Goal: Task Accomplishment & Management: Complete application form

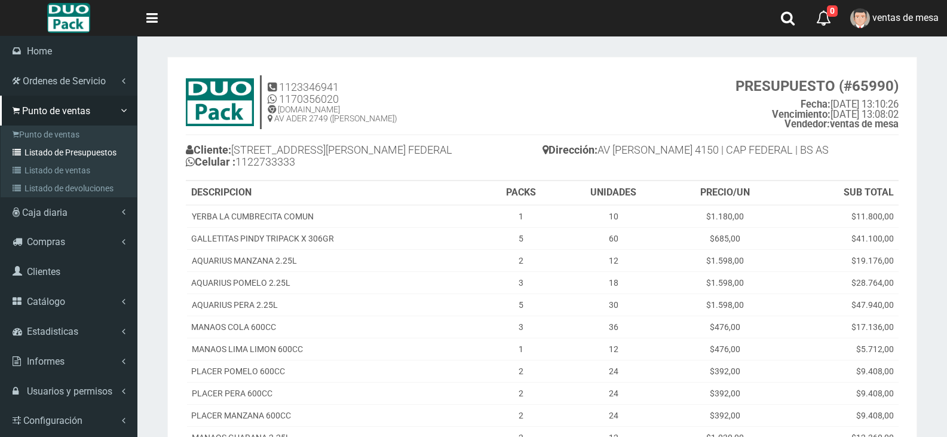
scroll to position [315, 0]
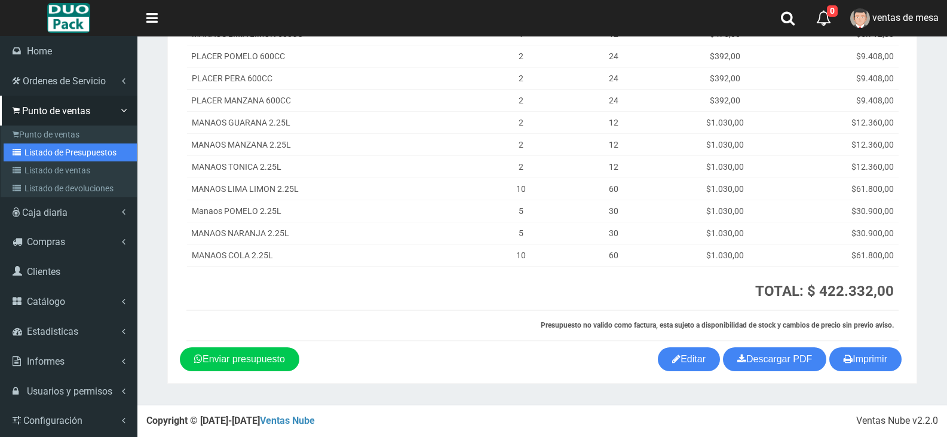
click at [20, 149] on icon at bounding box center [19, 152] width 12 height 8
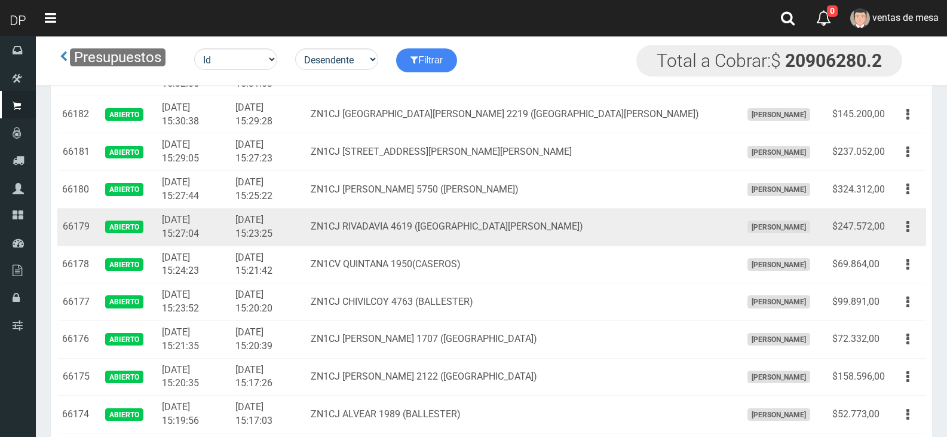
scroll to position [119, 0]
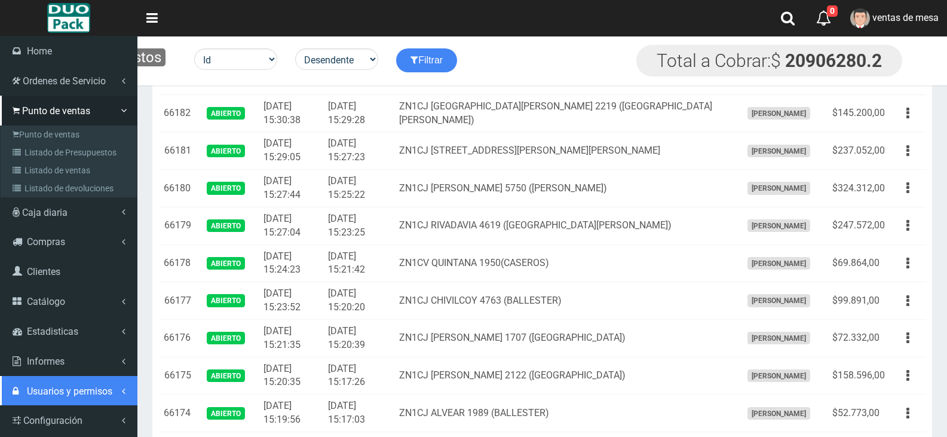
click at [107, 384] on link "Usuarios y permisos" at bounding box center [68, 391] width 137 height 30
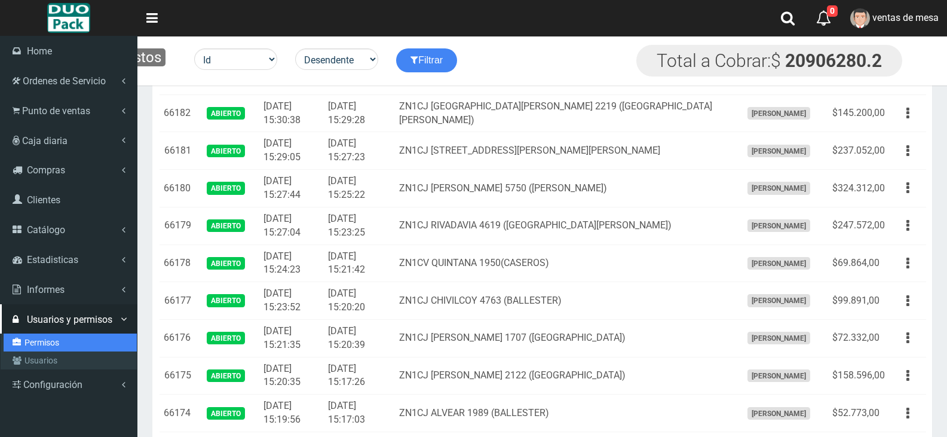
click at [43, 338] on link "Permisos" at bounding box center [70, 342] width 133 height 18
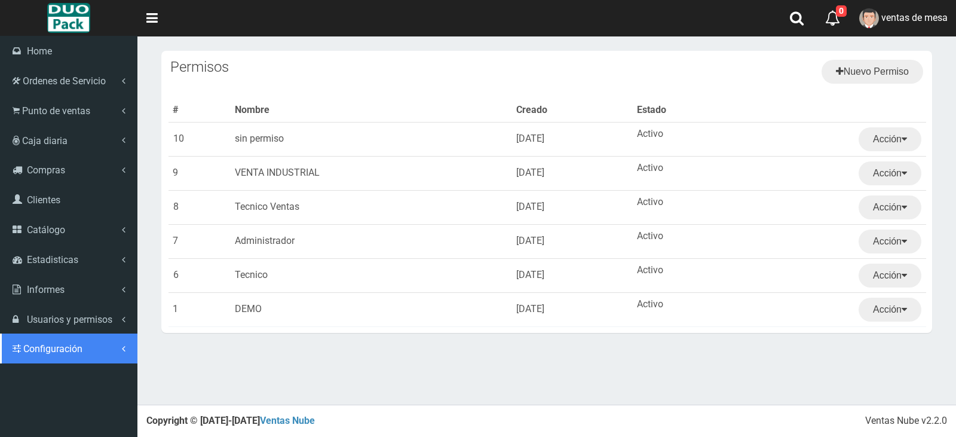
click at [46, 347] on span "Configuración" at bounding box center [52, 348] width 59 height 11
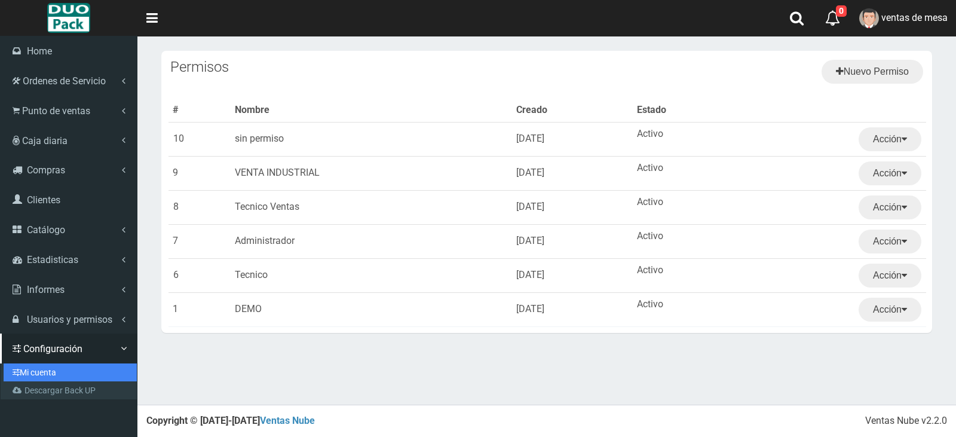
click at [65, 375] on link "Mi cuenta" at bounding box center [70, 372] width 133 height 18
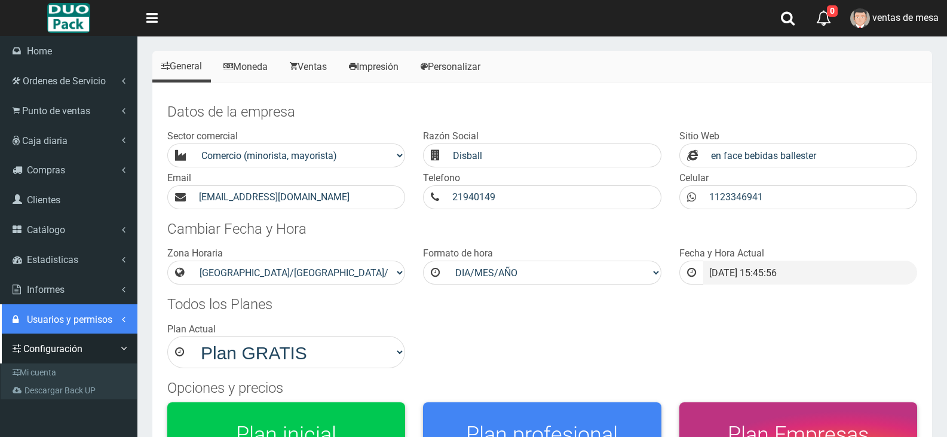
click at [77, 314] on span "Usuarios y permisos" at bounding box center [69, 319] width 85 height 11
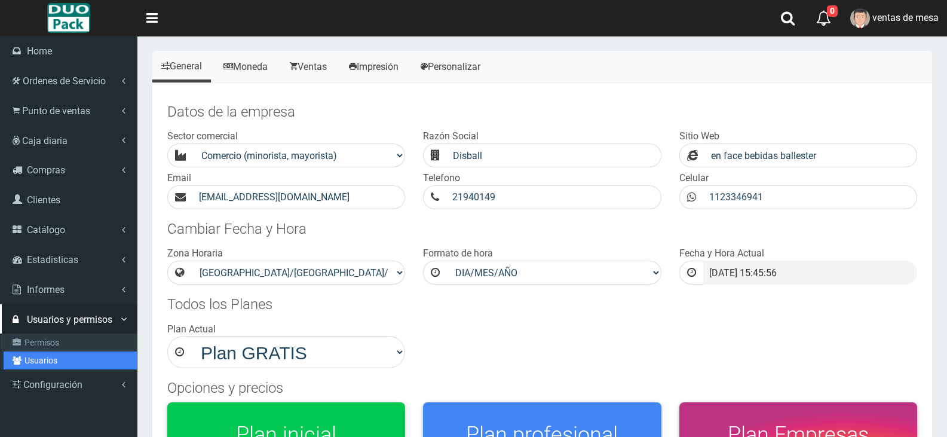
click at [68, 361] on link "Usuarios" at bounding box center [70, 360] width 133 height 18
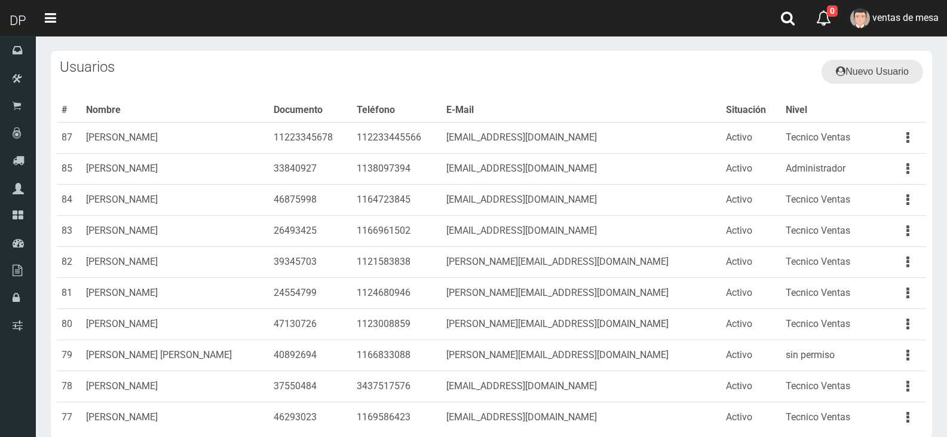
click at [885, 72] on link "Nuevo Usuario" at bounding box center [872, 72] width 102 height 24
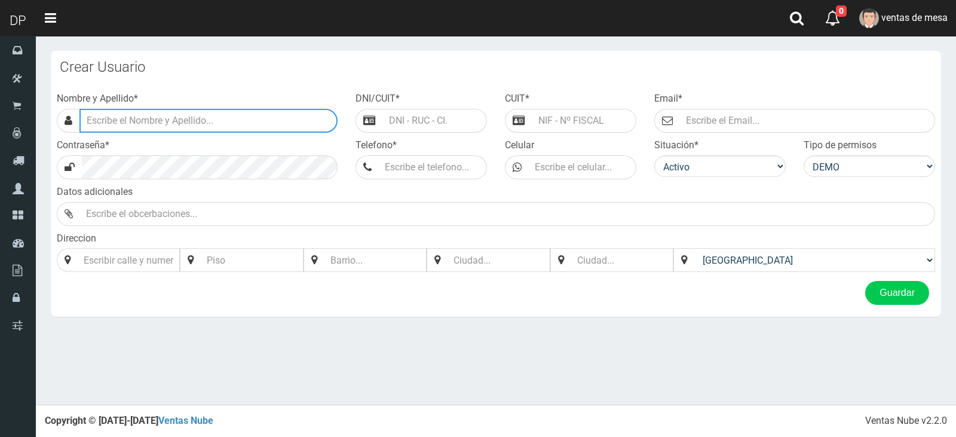
click at [241, 120] on input "text" at bounding box center [208, 121] width 258 height 24
type input "d"
type input "[PERSON_NAME]"
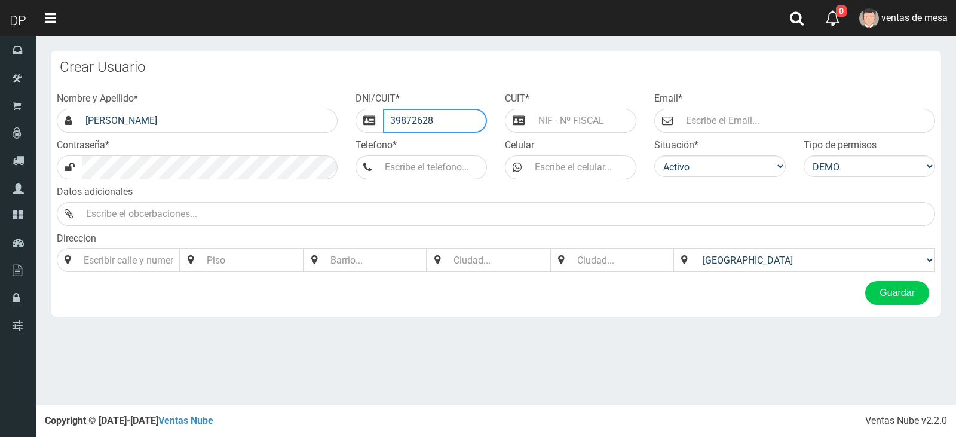
type input "39872628"
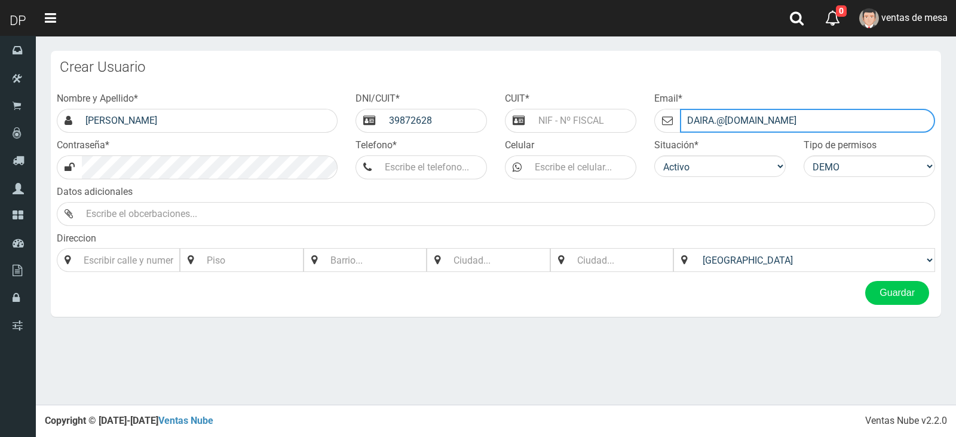
type input "DAIRA.@[DOMAIN_NAME]"
drag, startPoint x: 657, startPoint y: 372, endPoint x: 609, endPoint y: 241, distance: 139.3
click at [657, 372] on div "× Titulo del Msj texto Mas Texto Cancelar Aceptar Crear Usuario *" at bounding box center [496, 202] width 920 height 404
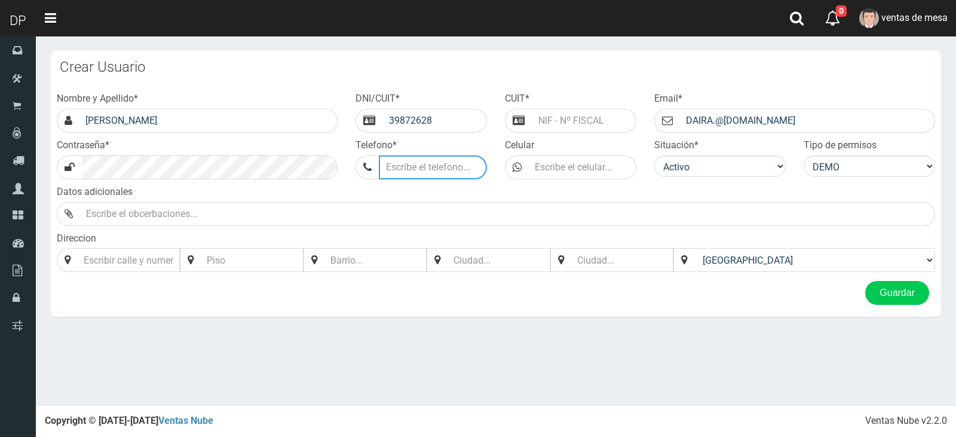
click at [424, 161] on input "Telefono *" at bounding box center [433, 167] width 108 height 24
type input "1176265890"
select select "1"
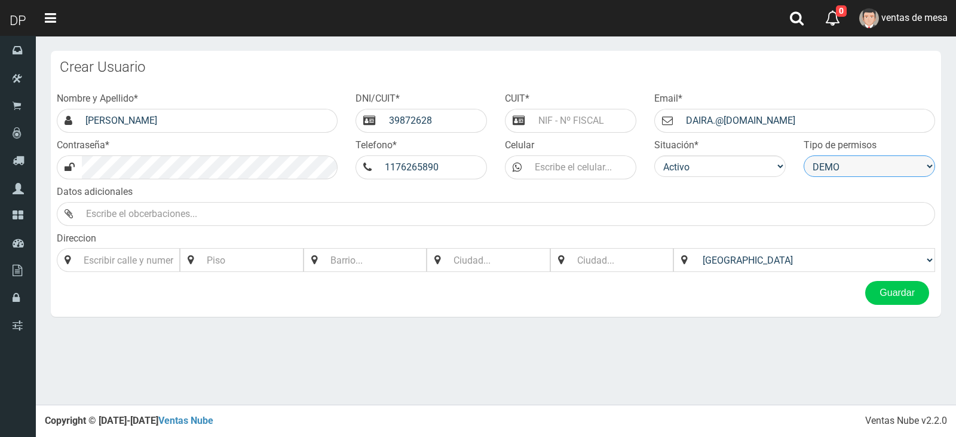
click at [889, 171] on select "DEMO Tecnico Administrador Tecnico Ventas VENTA INDUSTRIAL sin permiso" at bounding box center [868, 166] width 131 height 22
select select "8"
click at [803, 155] on select "DEMO Tecnico Administrador Tecnico Ventas VENTA INDUSTRIAL sin permiso" at bounding box center [868, 166] width 131 height 22
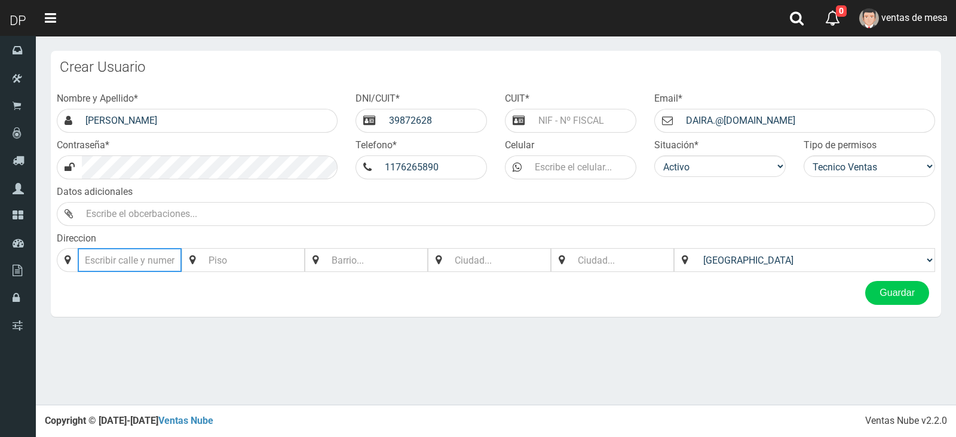
click at [164, 269] on input "Direccion" at bounding box center [130, 260] width 104 height 24
type input "SARANDI"
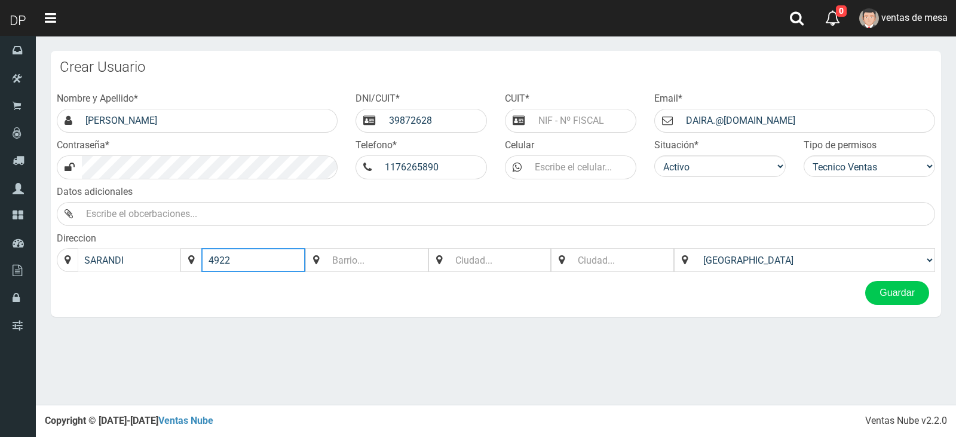
type input "4922"
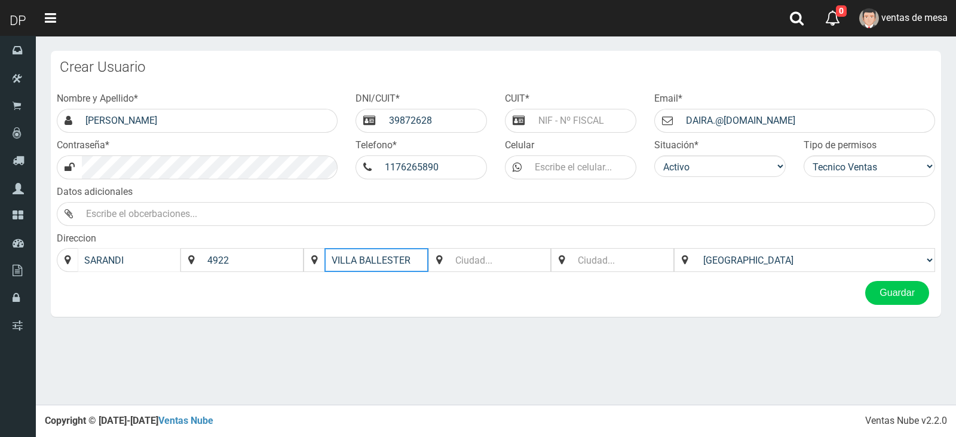
type input "VILLA BALLESTER"
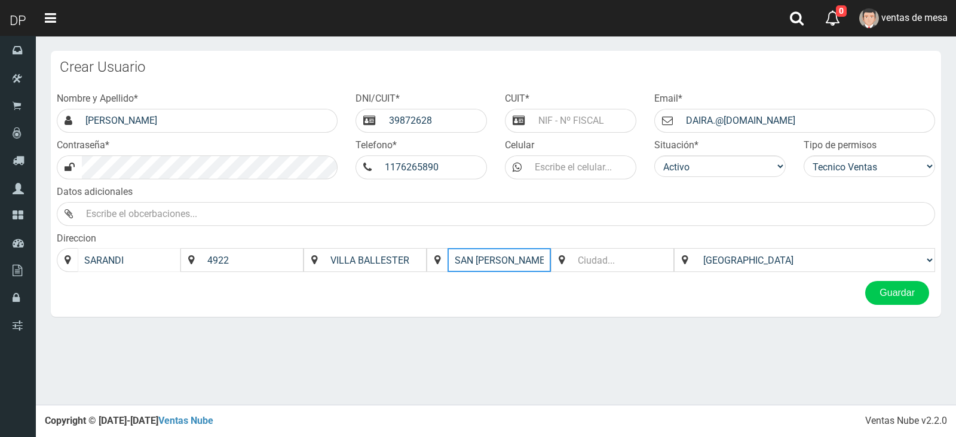
type input "SAN MARTIN"
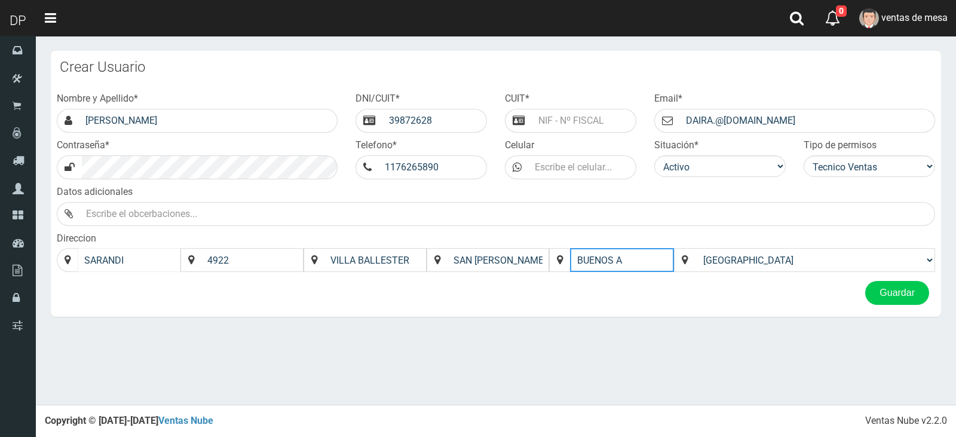
type input "BUENOS AIRES"
drag, startPoint x: 809, startPoint y: 273, endPoint x: 802, endPoint y: 259, distance: 15.5
click at [806, 268] on div "Nombre y Apellido * DAIRA TORREZ DNI/CUIT * 39872628 CUIT * Email * DAIRA.@GMAI…" at bounding box center [496, 182] width 896 height 186
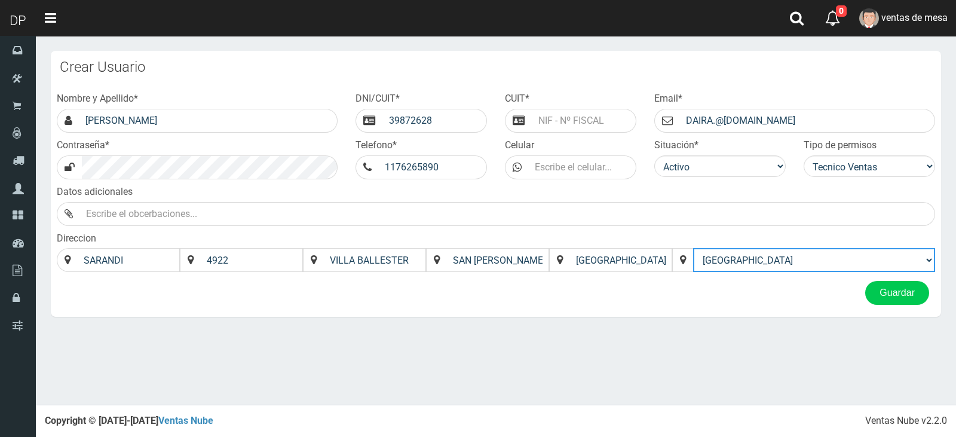
click at [802, 259] on select "Afghanistan Åland Islands Albania Algeria American Samoa Andorra Angola Anguill…" at bounding box center [814, 260] width 242 height 24
select select "[GEOGRAPHIC_DATA]"
click at [727, 248] on select "Afghanistan Åland Islands Albania Algeria American Samoa Andorra Angola Anguill…" at bounding box center [814, 260] width 242 height 24
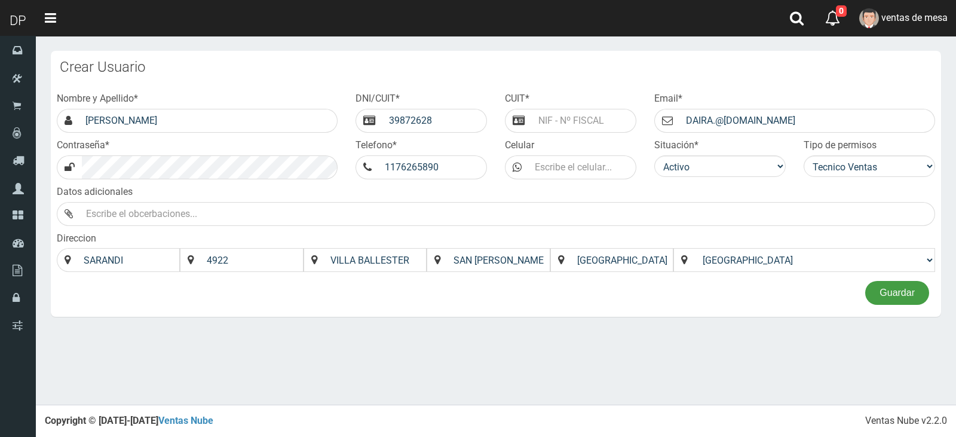
click at [867, 287] on button "Guardar" at bounding box center [897, 293] width 64 height 24
click at [865, 281] on button "Guardar" at bounding box center [897, 293] width 64 height 24
type input "1234567893"
click at [879, 298] on button "Guardar" at bounding box center [897, 293] width 64 height 24
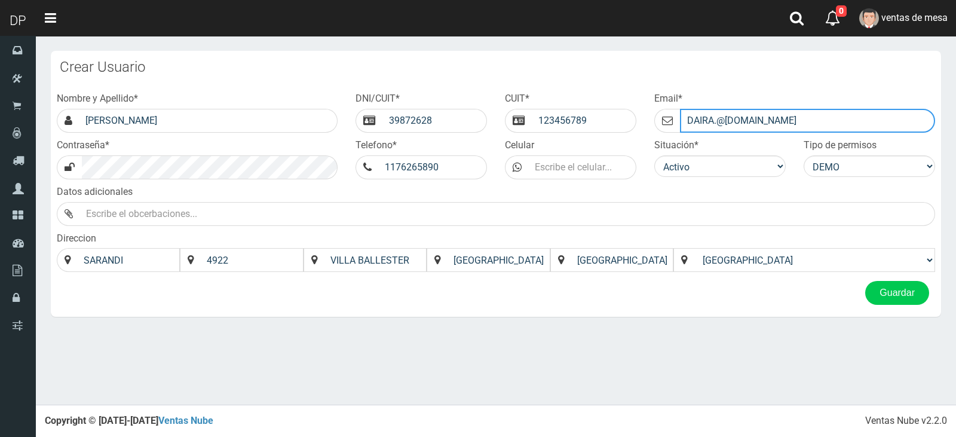
click at [715, 112] on input "DAIRA.@GMAIL.COM" at bounding box center [807, 121] width 255 height 24
click at [719, 116] on input "DAIRA.@GMAIL.COM" at bounding box center [807, 121] width 255 height 24
click at [716, 117] on input "DAIRA.@GMAIL.COM" at bounding box center [807, 121] width 255 height 24
click at [710, 117] on input "DAIRA.@GMAIL.COM" at bounding box center [807, 121] width 255 height 24
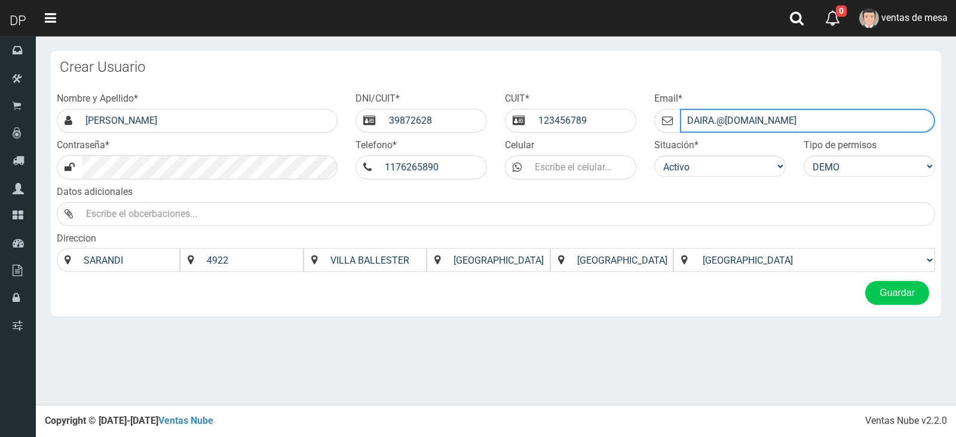
click at [708, 117] on input "DAIRA.@GMAIL.COM" at bounding box center [807, 121] width 255 height 24
drag, startPoint x: 703, startPoint y: 122, endPoint x: 764, endPoint y: 121, distance: 60.9
click at [764, 121] on input "DAIRA.@GMAIL.COM" at bounding box center [807, 121] width 255 height 24
click at [830, 122] on input "DAIRA.@GMAIL.COM" at bounding box center [807, 121] width 255 height 24
click at [701, 118] on input "DAIRA.@GMAIL.COM" at bounding box center [807, 121] width 255 height 24
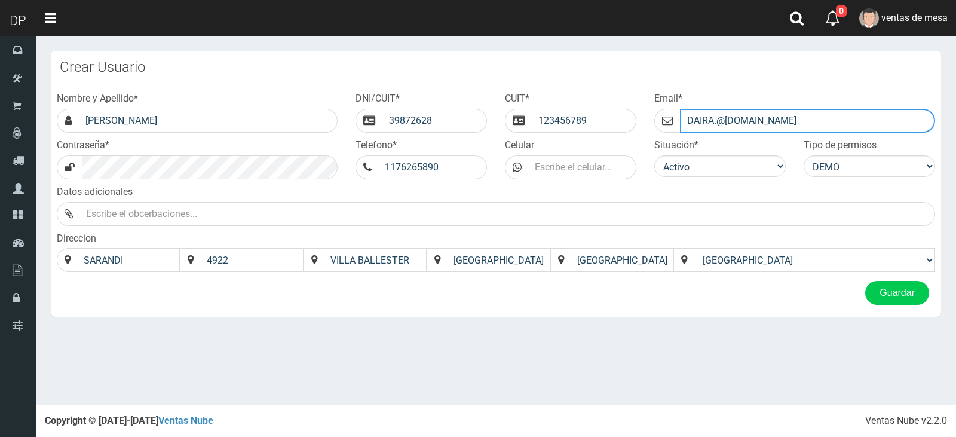
click at [713, 121] on input "DAIRA.@GMAIL.COM" at bounding box center [807, 121] width 255 height 24
click at [687, 122] on input "DAIRA2025@GMAIL.COM" at bounding box center [807, 121] width 255 height 24
type input "DAIRA2025@GMAIL.COM"
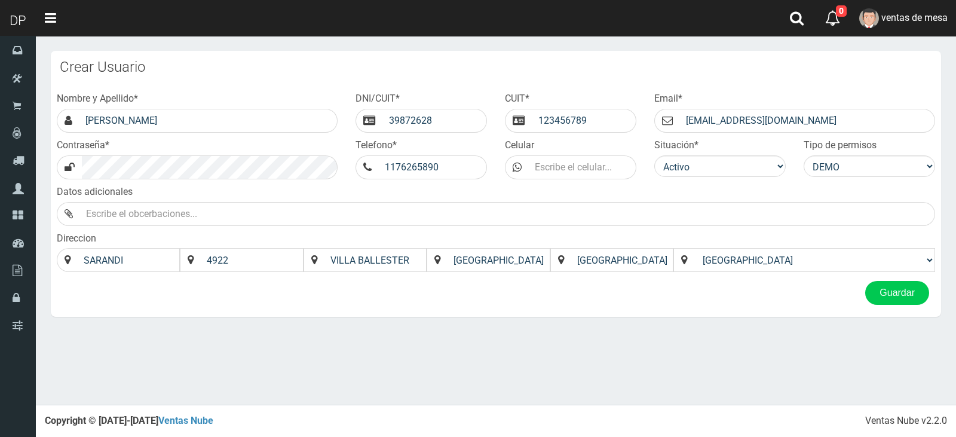
click at [734, 352] on div "× Titulo del Msj texto Mas Texto Cancelar Aceptar × Error! * * * *" at bounding box center [496, 202] width 920 height 404
click at [893, 302] on button "Guardar" at bounding box center [897, 293] width 64 height 24
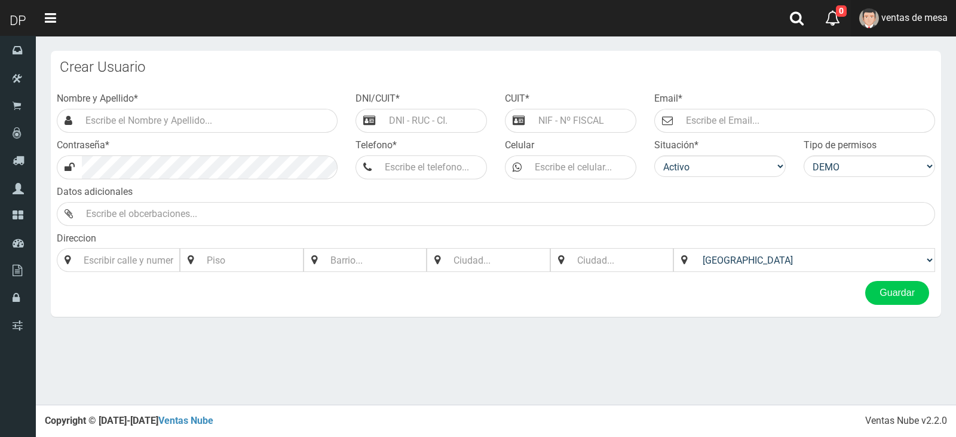
click at [900, 25] on link "ventas de mesa" at bounding box center [903, 18] width 105 height 36
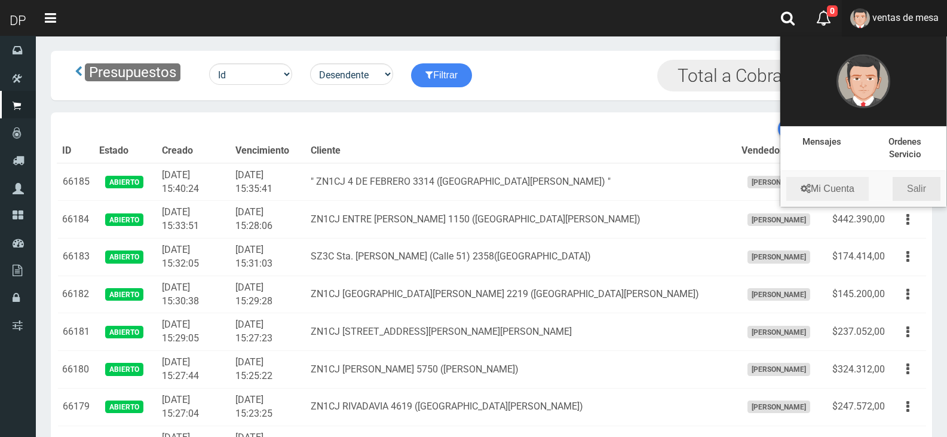
click at [910, 189] on link "Salir" at bounding box center [916, 189] width 48 height 24
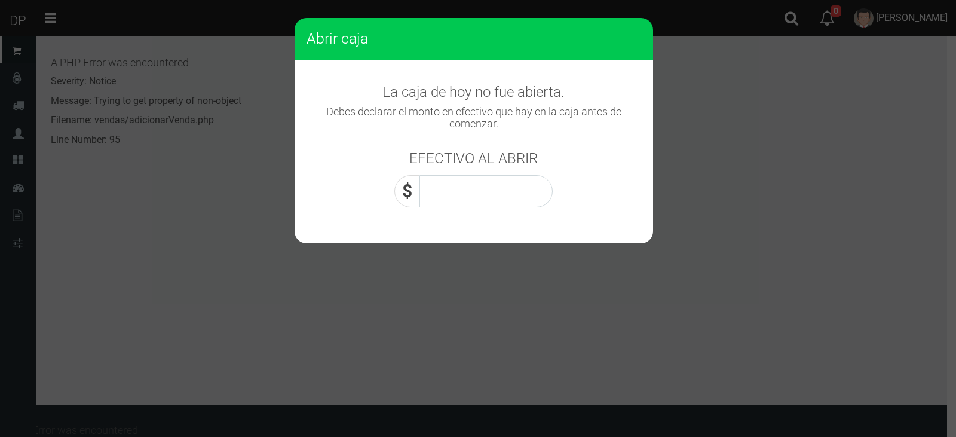
scroll to position [520, 0]
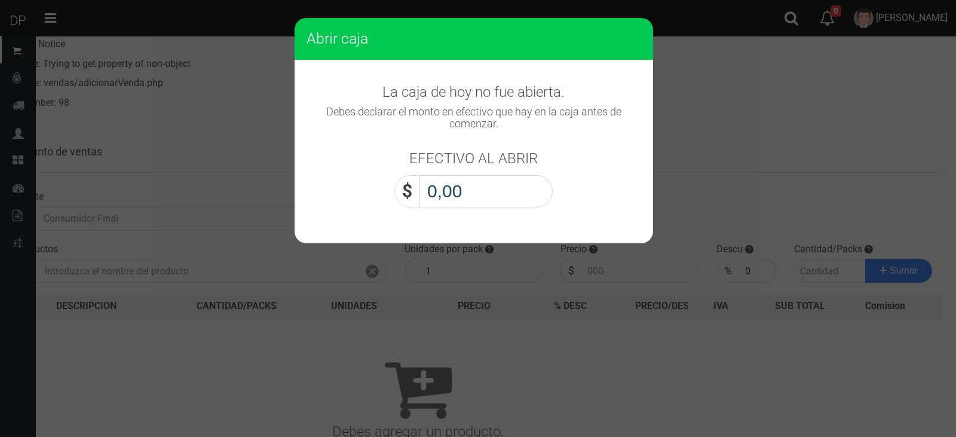
click at [514, 200] on input "0,00" at bounding box center [485, 191] width 133 height 32
click at [523, 203] on input "0,00" at bounding box center [485, 191] width 133 height 32
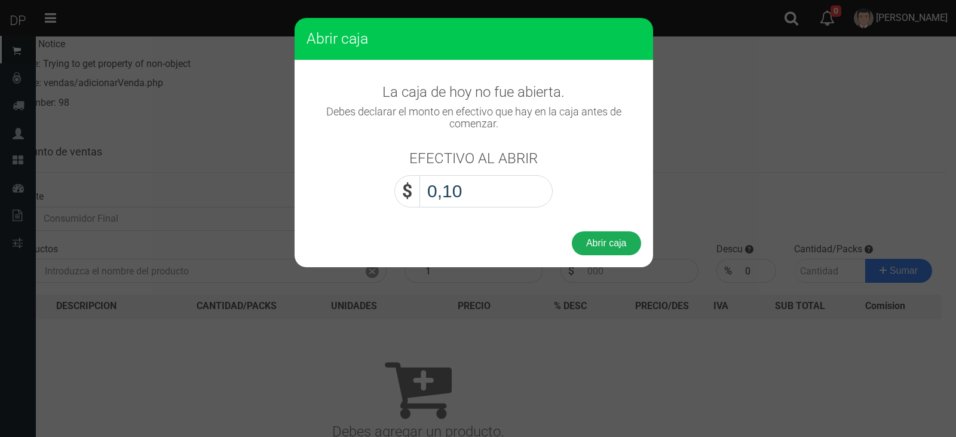
type input "1,00"
click at [594, 241] on button "Abrir caja" at bounding box center [606, 243] width 69 height 24
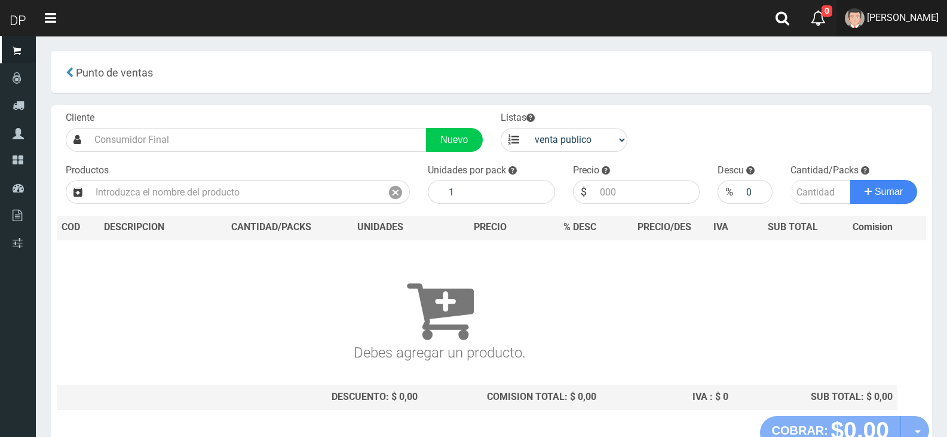
click at [889, 29] on link "[PERSON_NAME]" at bounding box center [891, 18] width 111 height 36
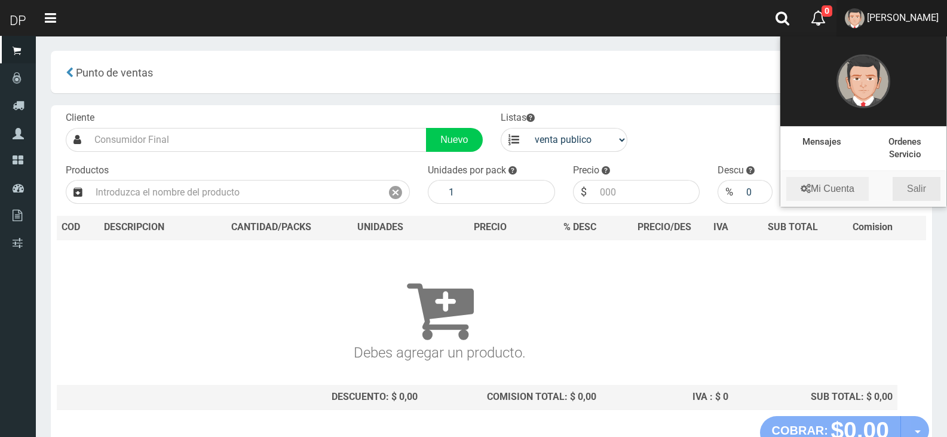
click at [929, 191] on link "Salir" at bounding box center [916, 189] width 48 height 24
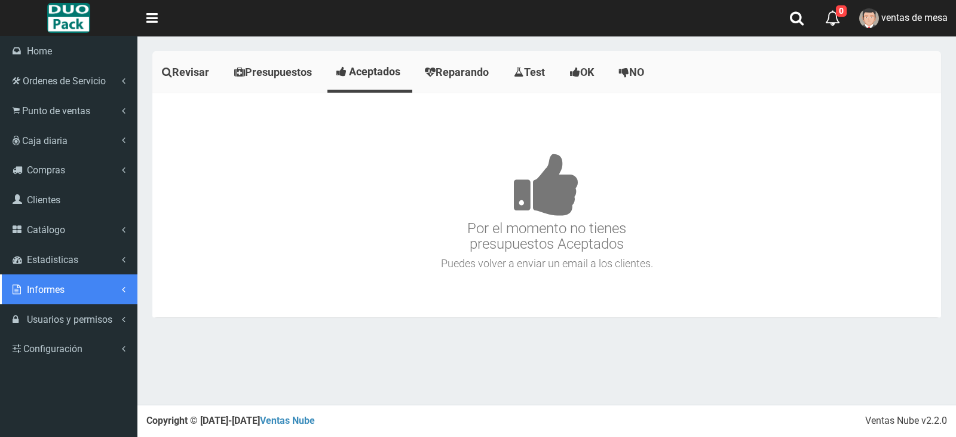
click at [39, 291] on span "Informes" at bounding box center [46, 289] width 38 height 11
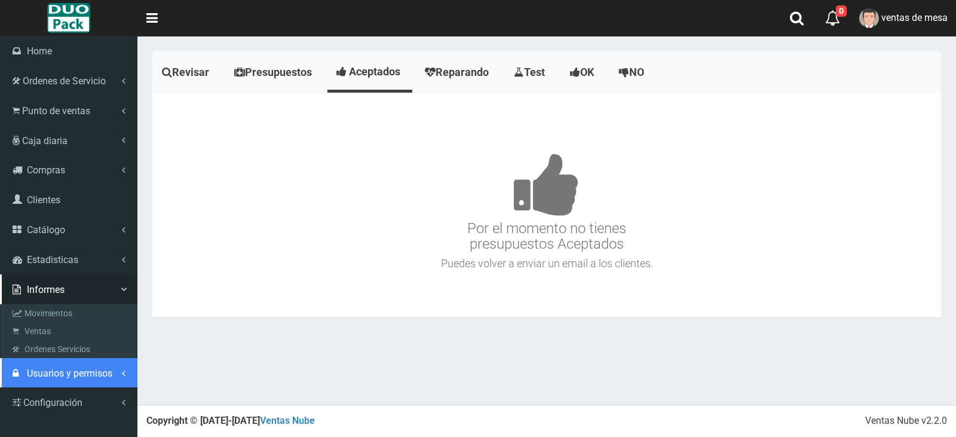
click at [78, 377] on span "Usuarios y permisos" at bounding box center [69, 372] width 85 height 11
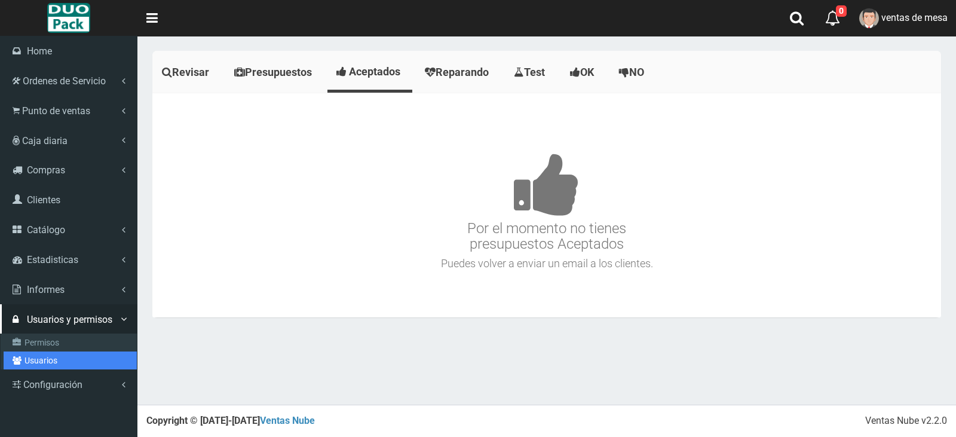
click at [69, 353] on link "Usuarios" at bounding box center [70, 360] width 133 height 18
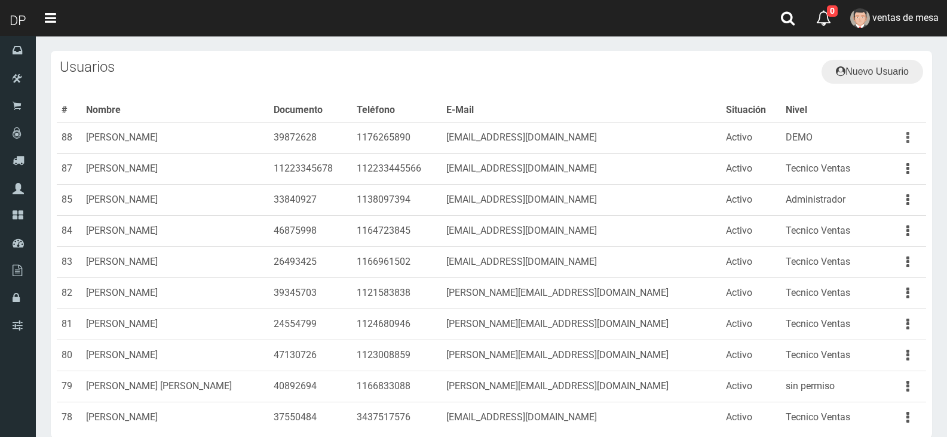
click at [906, 141] on button "button" at bounding box center [907, 137] width 27 height 21
click at [879, 190] on link "Editar" at bounding box center [873, 193] width 94 height 26
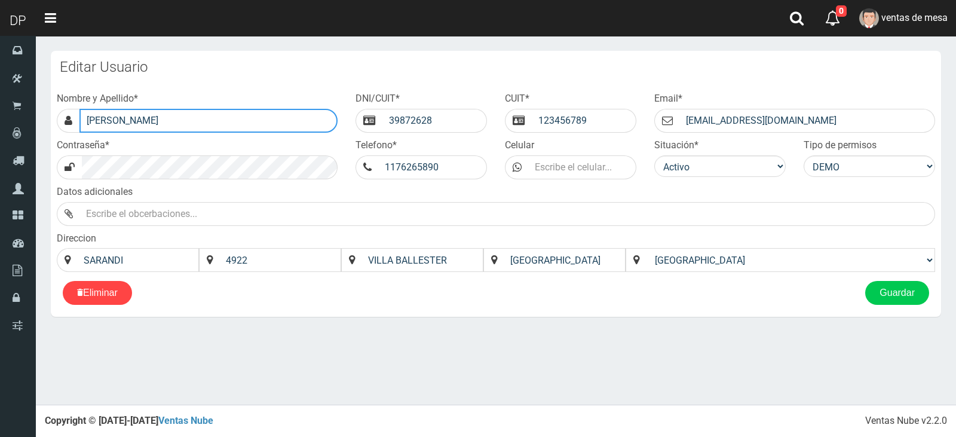
click at [198, 116] on input "[PERSON_NAME]" at bounding box center [208, 121] width 258 height 24
type input "[PERSON_NAME]"
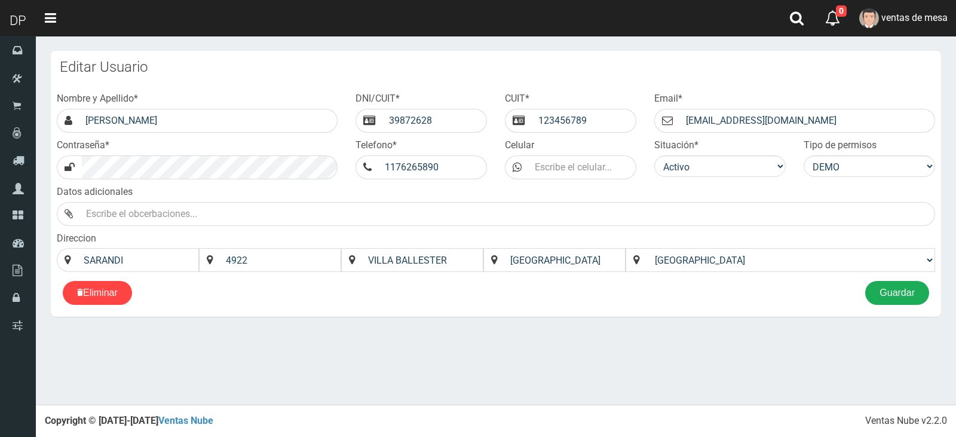
click at [895, 293] on button "Guardar" at bounding box center [897, 293] width 64 height 24
click at [877, 278] on div "Nombre y Apellido * DAIRA TORREZ DNI/CUIT * 39872628 CUIT * 123456789 Email *" at bounding box center [496, 182] width 890 height 198
click at [219, 375] on h4 "Error!" at bounding box center [134, 375] width 172 height 12
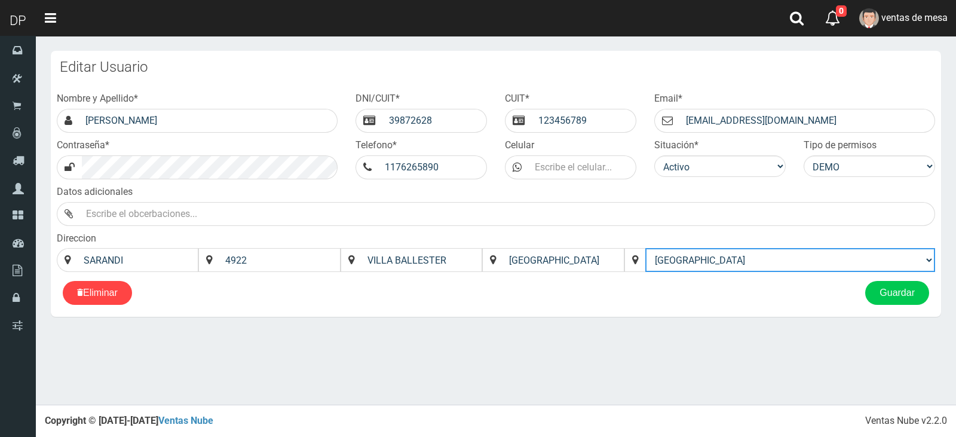
click at [780, 266] on select "Afghanistan Åland Islands Albania Algeria American Samoa Andorra Angola Anguill…" at bounding box center [790, 260] width 290 height 24
click at [777, 266] on select "Afghanistan Åland Islands Albania Algeria American Samoa Andorra Angola Anguill…" at bounding box center [790, 260] width 290 height 24
click at [775, 262] on select "Afghanistan Åland Islands Albania Algeria American Samoa Andorra Angola Anguill…" at bounding box center [790, 260] width 290 height 24
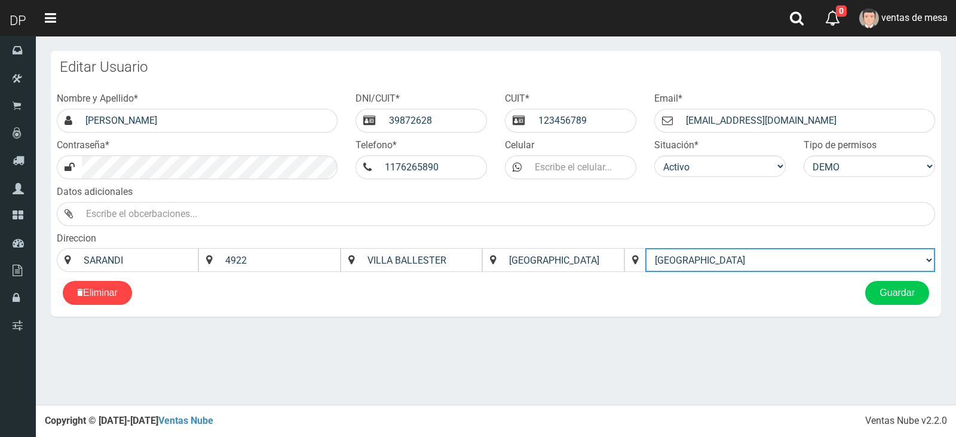
click at [776, 259] on select "Afghanistan Åland Islands Albania Algeria American Samoa Andorra Angola Anguill…" at bounding box center [790, 260] width 290 height 24
click at [805, 266] on select "Afghanistan Åland Islands Albania Algeria American Samoa Andorra Angola Anguill…" at bounding box center [790, 260] width 290 height 24
select select "[GEOGRAPHIC_DATA]"
click at [684, 248] on select "Afghanistan Åland Islands Albania Algeria American Samoa Andorra Angola Anguill…" at bounding box center [790, 260] width 290 height 24
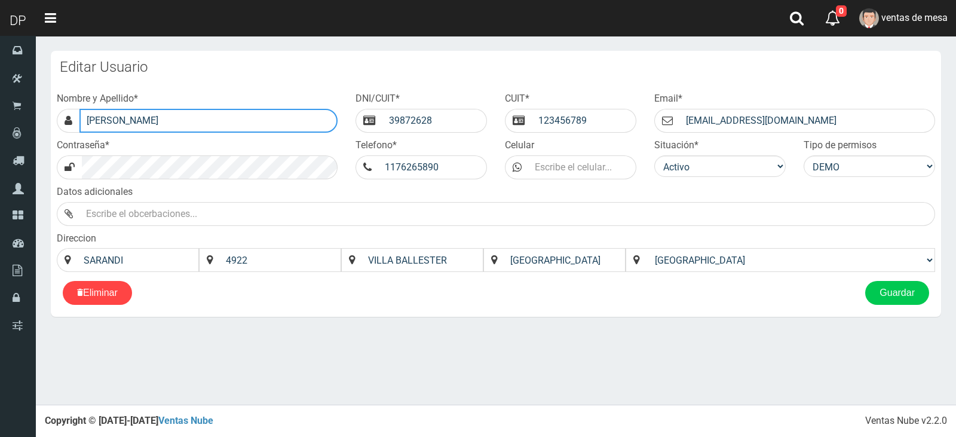
click at [248, 116] on input "[PERSON_NAME]" at bounding box center [208, 121] width 258 height 24
type input "[PERSON_NAME]"
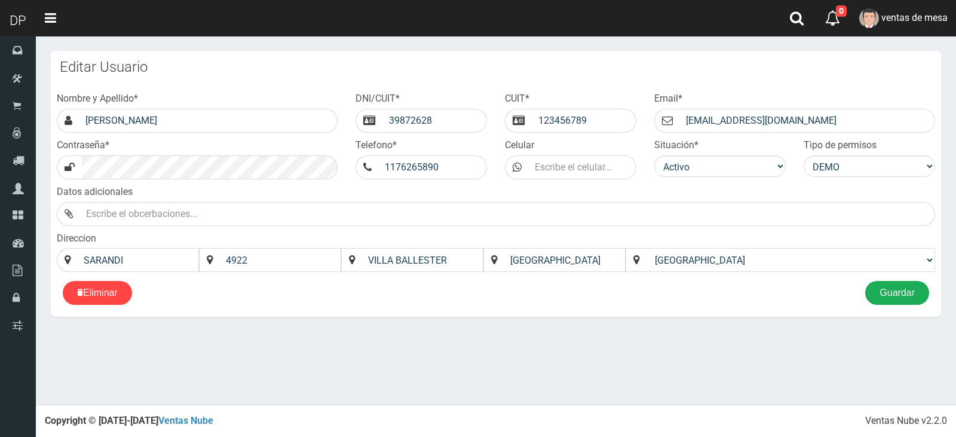
click at [916, 305] on button "Guardar" at bounding box center [897, 293] width 64 height 24
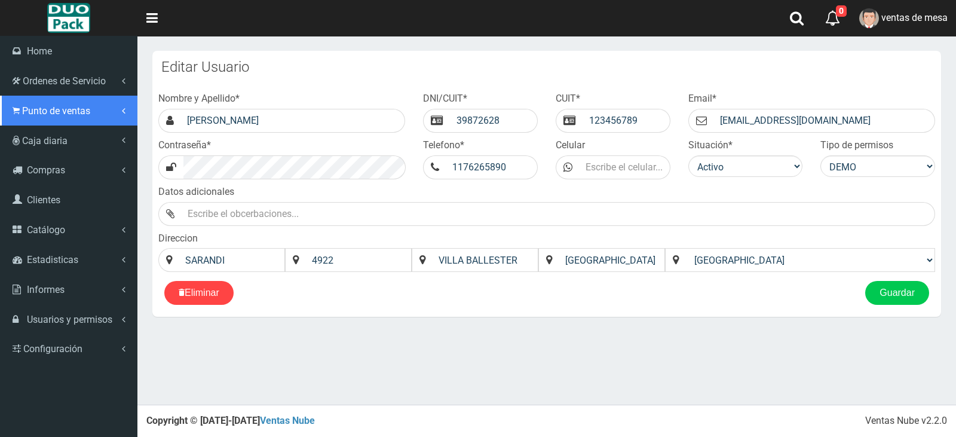
click at [42, 115] on span "Punto de ventas" at bounding box center [56, 110] width 68 height 11
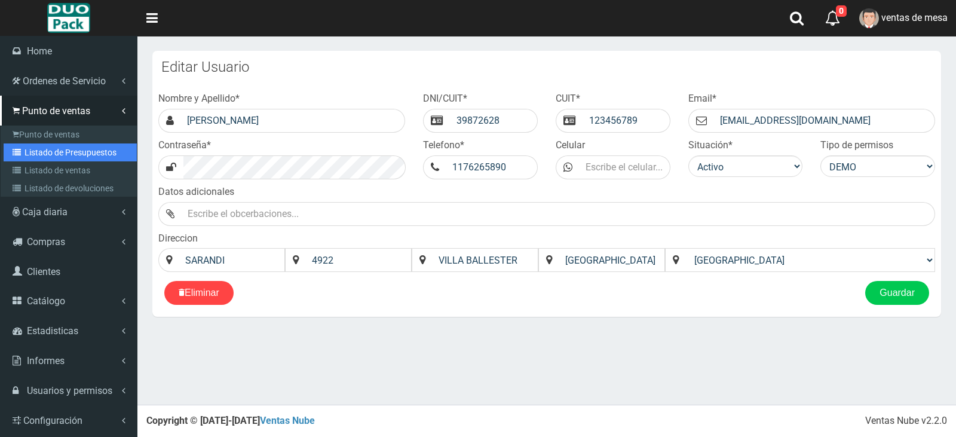
click at [65, 156] on link "Listado de Presupuestos" at bounding box center [70, 152] width 133 height 18
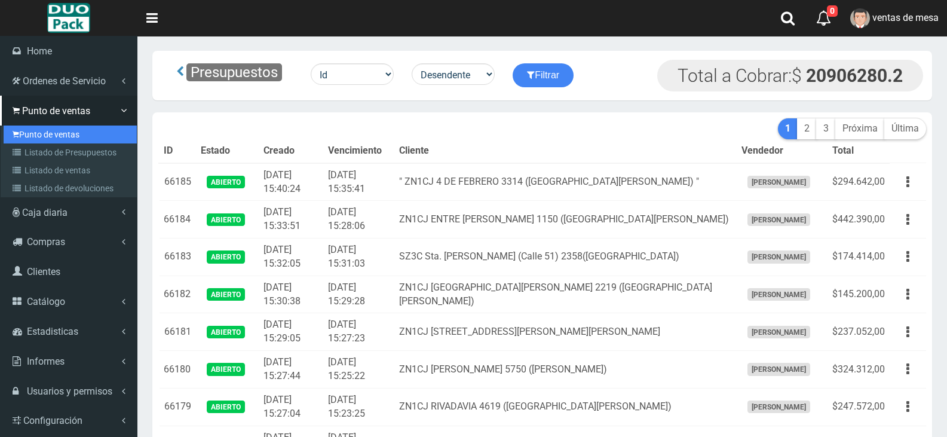
click at [72, 135] on link "Punto de ventas" at bounding box center [70, 134] width 133 height 18
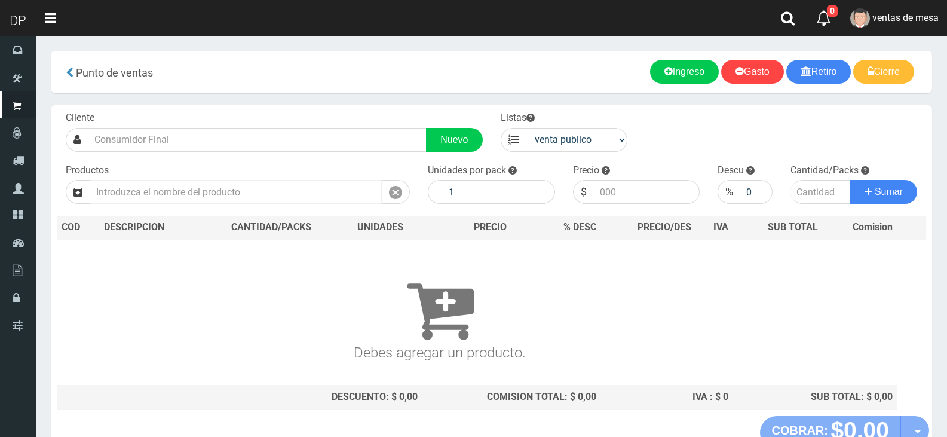
click at [266, 198] on input "text" at bounding box center [236, 192] width 292 height 24
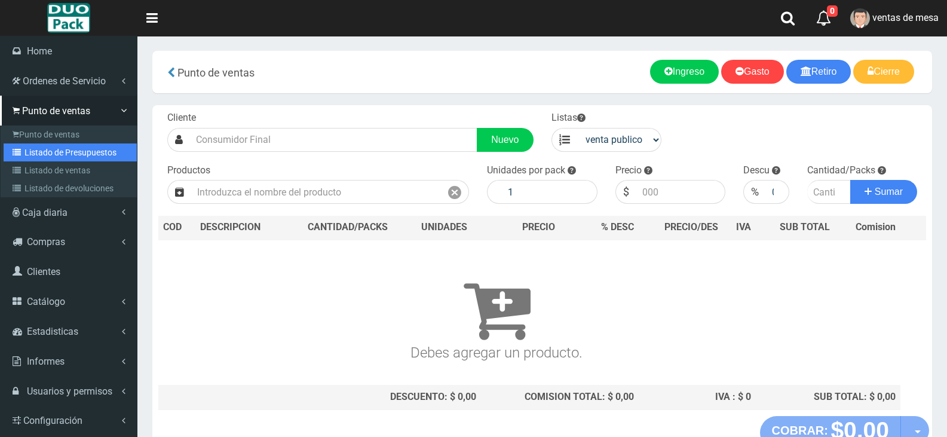
click at [33, 157] on link "Listado de Presupuestos" at bounding box center [70, 152] width 133 height 18
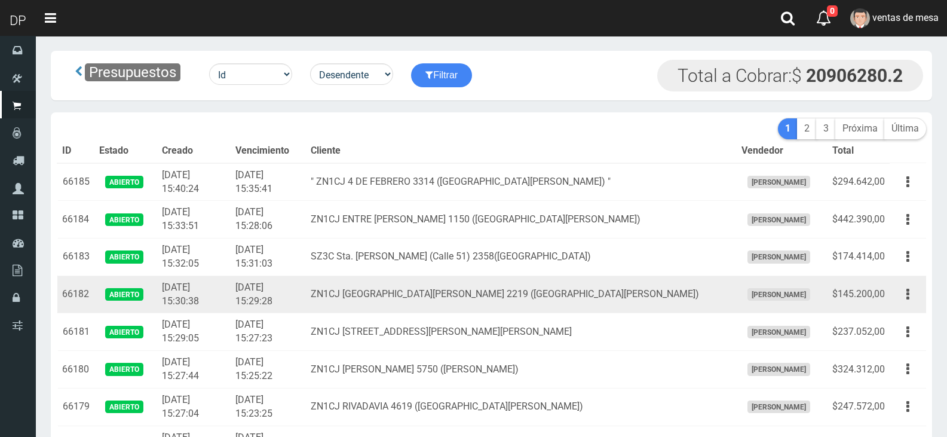
click at [306, 307] on td "[DATE] 15:29:28" at bounding box center [268, 294] width 75 height 38
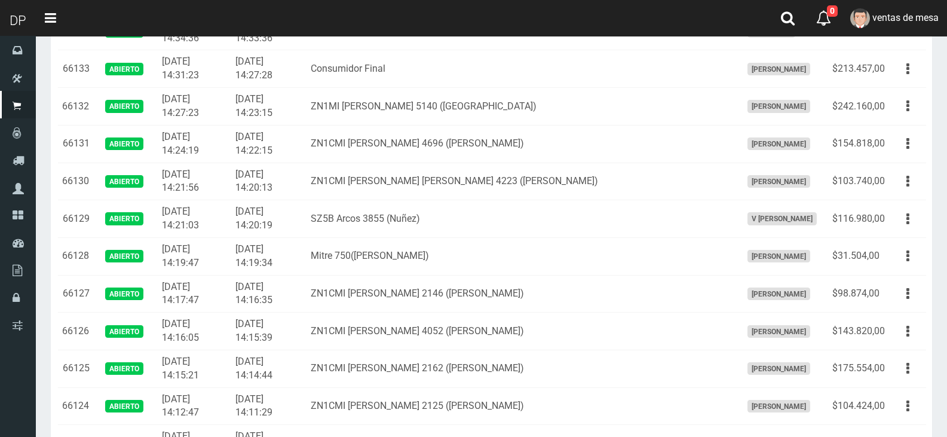
scroll to position [2298, 0]
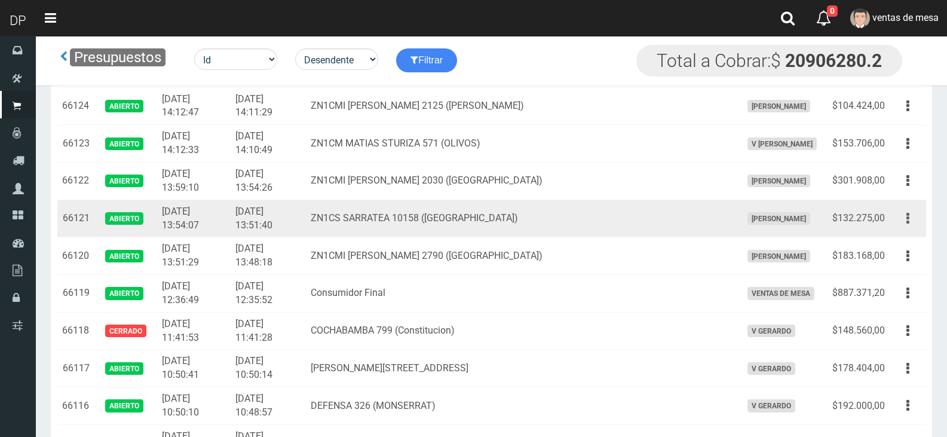
click at [907, 217] on icon "button" at bounding box center [907, 218] width 3 height 21
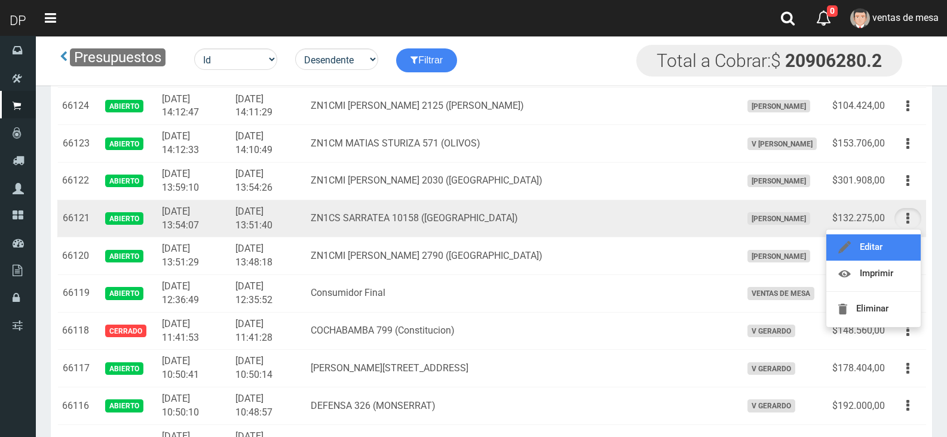
click at [901, 242] on link "Editar" at bounding box center [873, 247] width 94 height 26
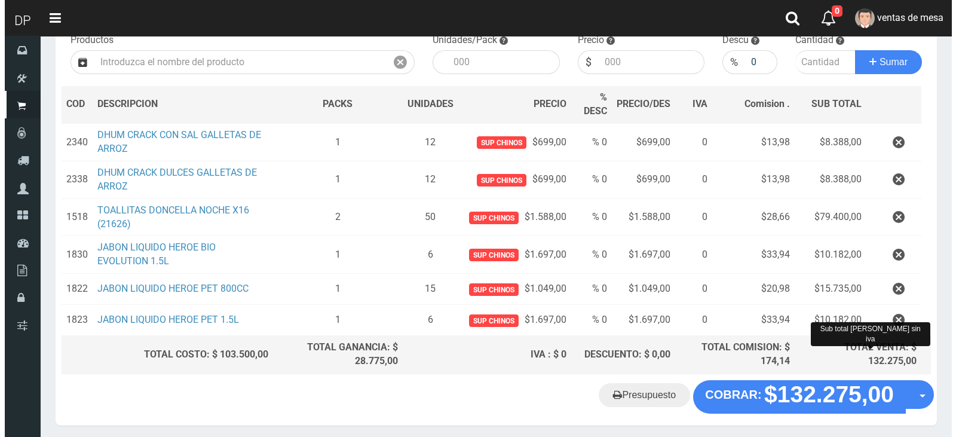
scroll to position [177, 0]
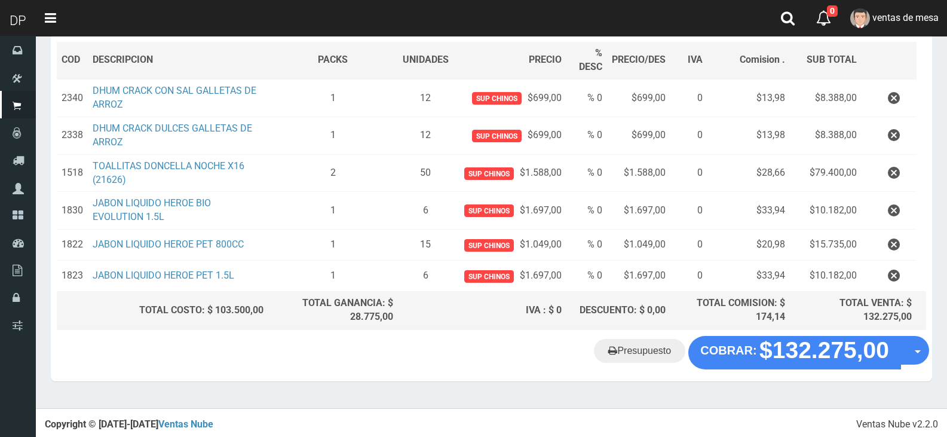
click at [847, 370] on div "Presupuesto COBRAR: $132.275,00 Opciones" at bounding box center [491, 358] width 881 height 45
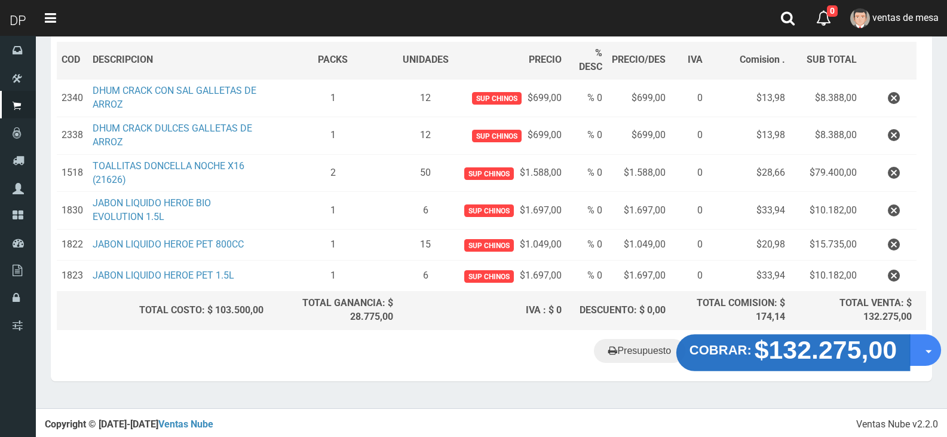
click at [842, 360] on strong "$132.275,00" at bounding box center [825, 350] width 143 height 28
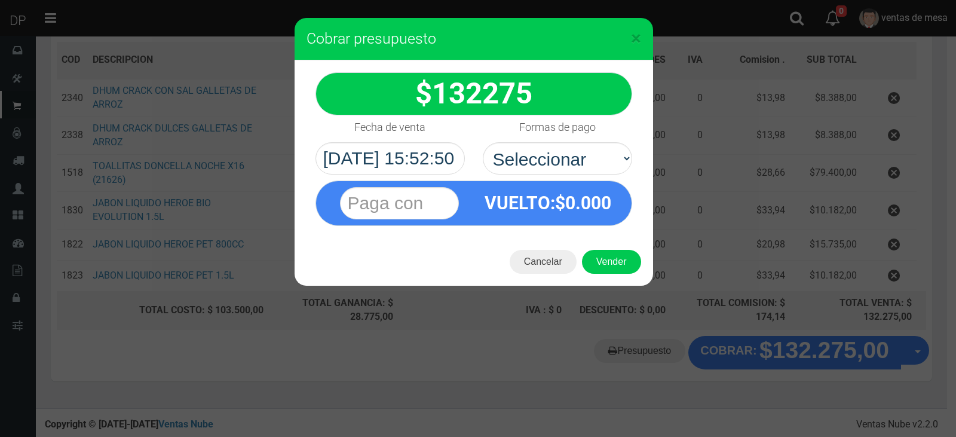
click at [565, 142] on div "Formas de pago Seleccionar Efectivo Tarjeta de Crédito Depósito Débito" at bounding box center [557, 144] width 167 height 59
click at [566, 166] on select "Seleccionar Efectivo Tarjeta de Crédito Depósito Débito" at bounding box center [557, 158] width 149 height 32
select select "Efectivo"
click at [483, 142] on select "Seleccionar Efectivo Tarjeta de Crédito Depósito Débito" at bounding box center [557, 158] width 149 height 32
click at [605, 260] on button "Vender" at bounding box center [611, 262] width 59 height 24
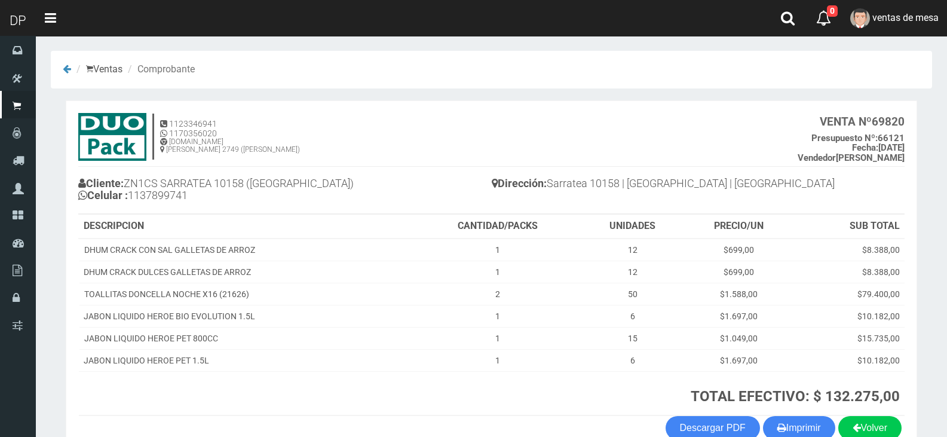
scroll to position [69, 0]
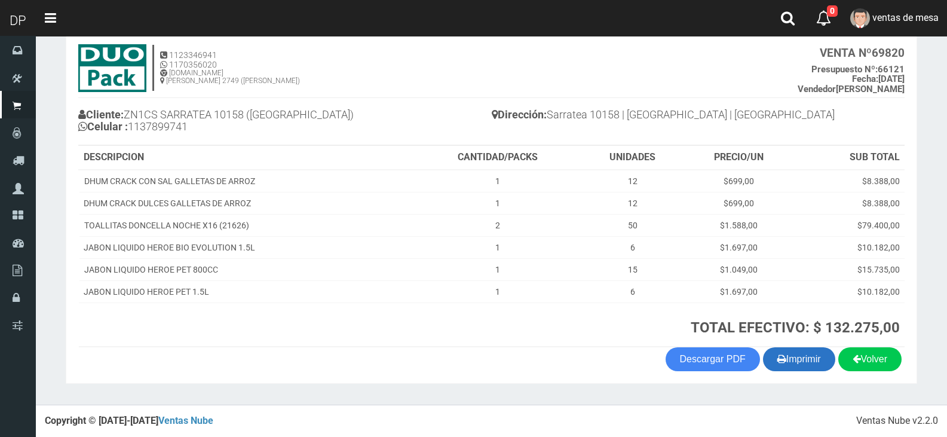
click at [810, 351] on button "Imprimir" at bounding box center [799, 359] width 72 height 24
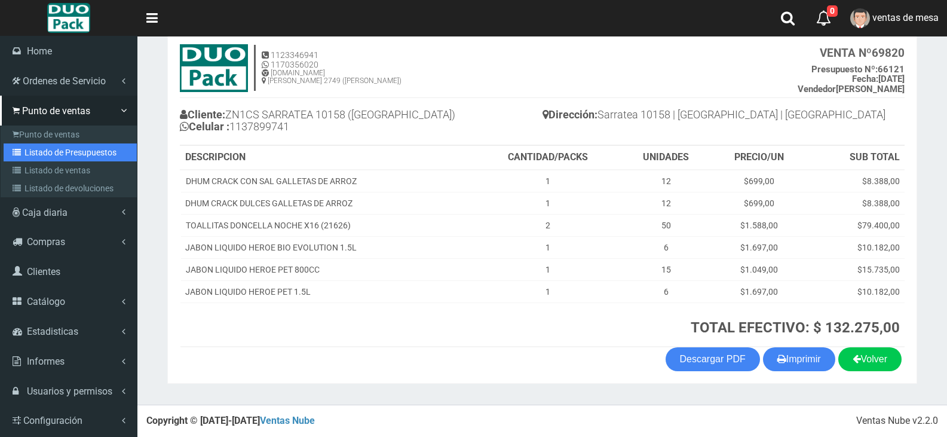
click at [65, 160] on link "Listado de Presupuestos" at bounding box center [70, 152] width 133 height 18
click at [66, 159] on link "Listado de Presupuestos" at bounding box center [70, 152] width 133 height 18
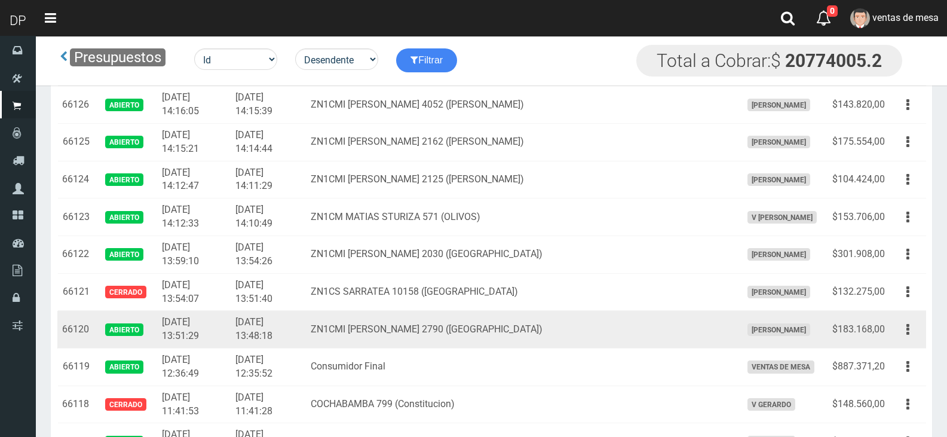
scroll to position [2239, 0]
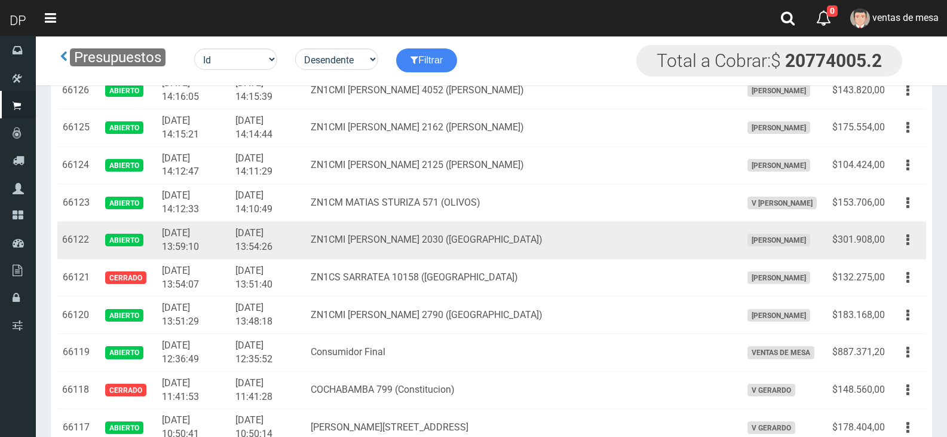
click at [886, 237] on td "$301.908,00" at bounding box center [858, 241] width 62 height 38
click at [893, 243] on td "Editar Imprimir Eliminar" at bounding box center [907, 241] width 36 height 38
click at [906, 250] on icon "button" at bounding box center [907, 239] width 3 height 21
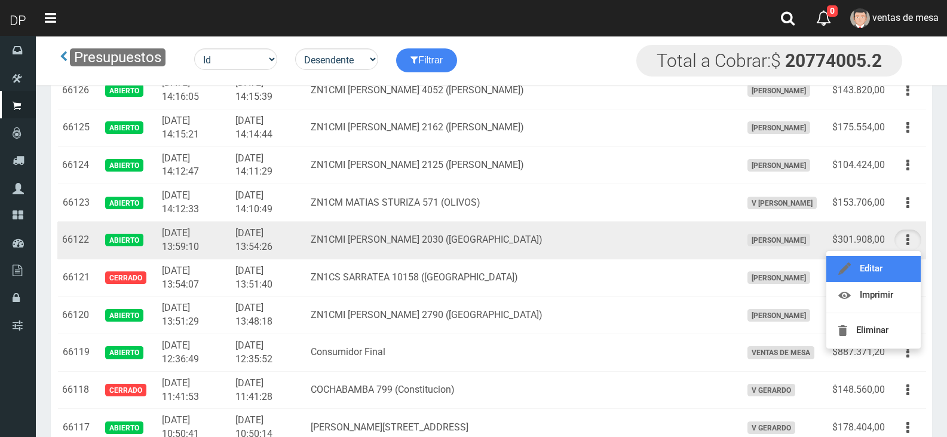
click at [900, 268] on link "Editar" at bounding box center [873, 269] width 94 height 26
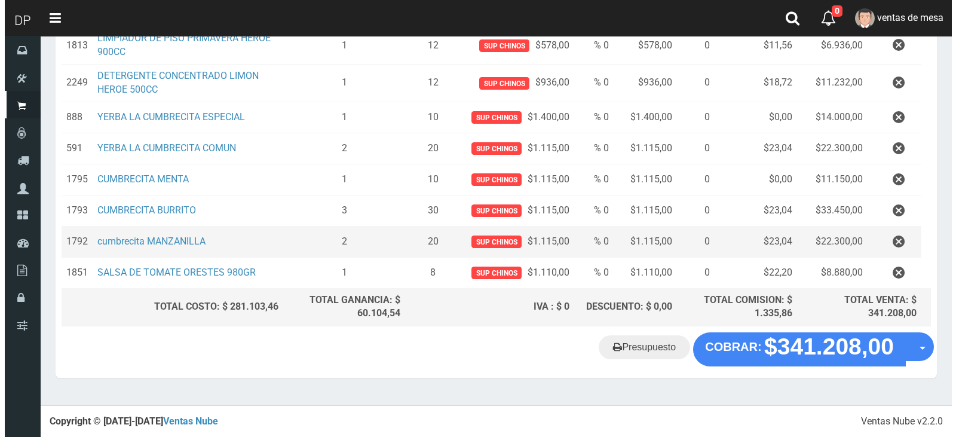
scroll to position [538, 0]
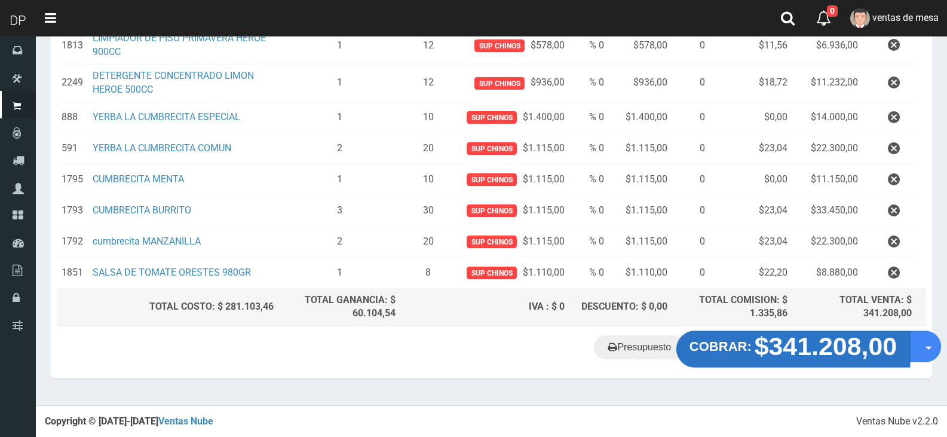
click at [783, 346] on strong "$341.208,00" at bounding box center [825, 346] width 143 height 28
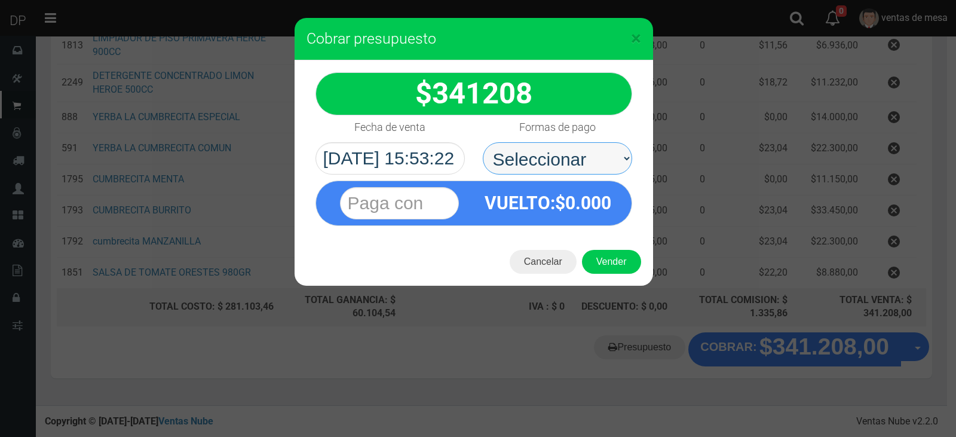
click at [606, 148] on select "Seleccionar Efectivo Tarjeta de Crédito Depósito Débito" at bounding box center [557, 158] width 149 height 32
select select "Efectivo"
click at [483, 142] on select "Seleccionar Efectivo Tarjeta de Crédito Depósito Débito" at bounding box center [557, 158] width 149 height 32
click at [611, 247] on div "Cancelar Vender" at bounding box center [473, 262] width 358 height 48
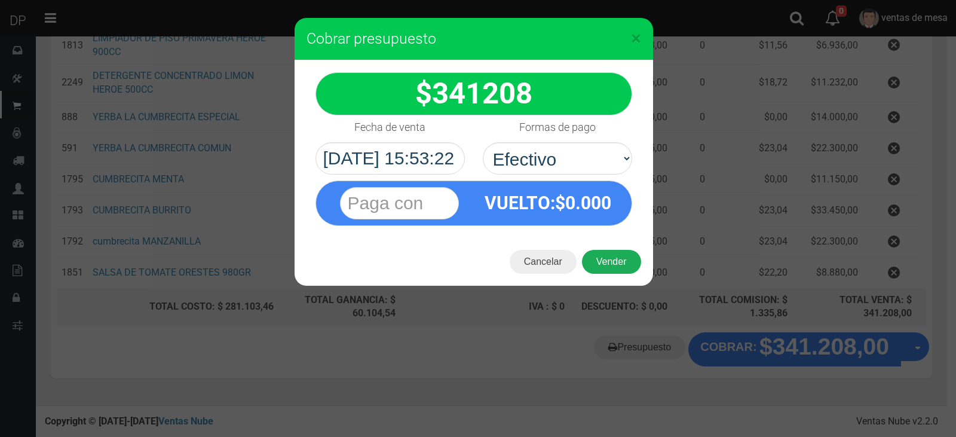
click at [608, 259] on button "Vender" at bounding box center [611, 262] width 59 height 24
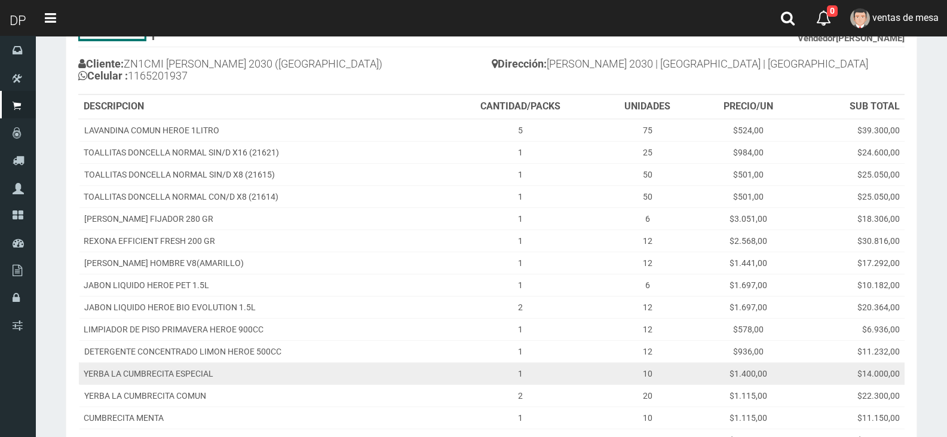
scroll to position [312, 0]
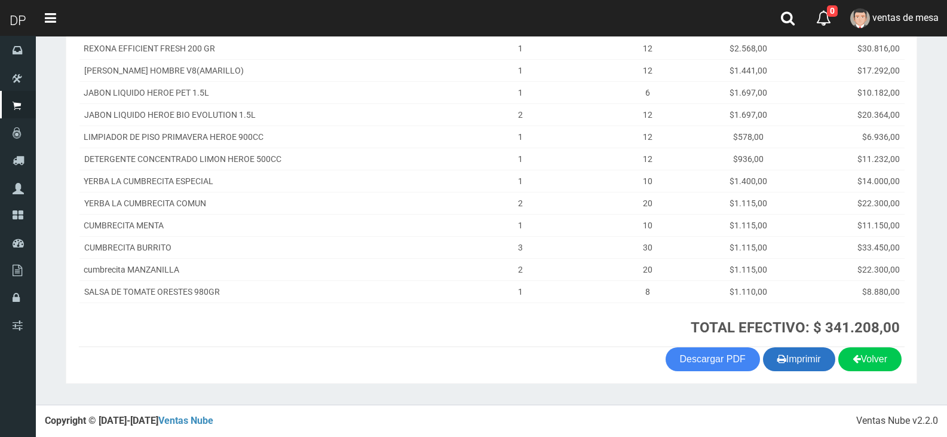
click at [785, 348] on button "Imprimir" at bounding box center [799, 359] width 72 height 24
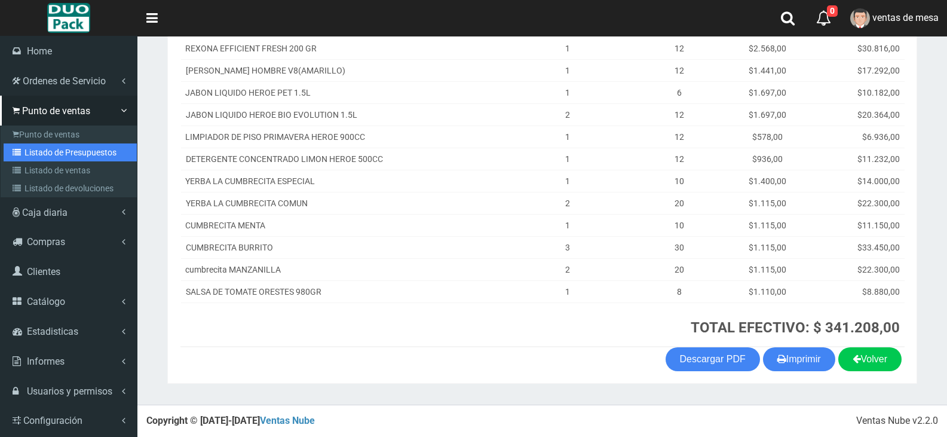
click at [40, 158] on link "Listado de Presupuestos" at bounding box center [70, 152] width 133 height 18
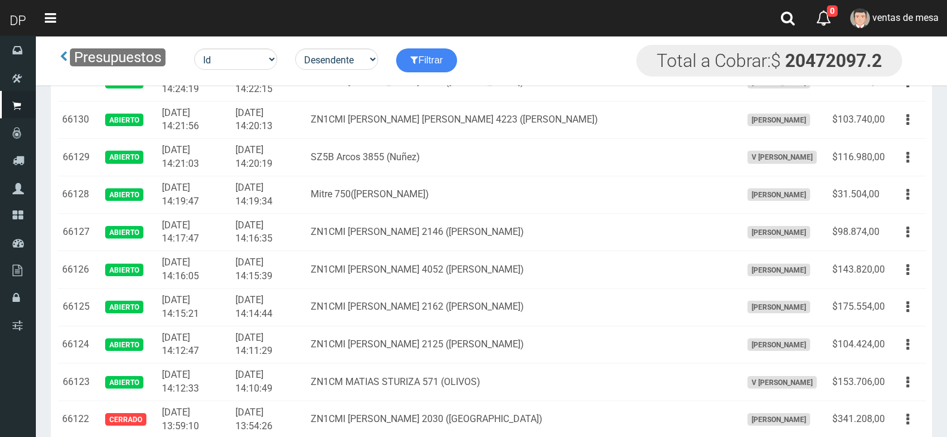
scroll to position [1213, 0]
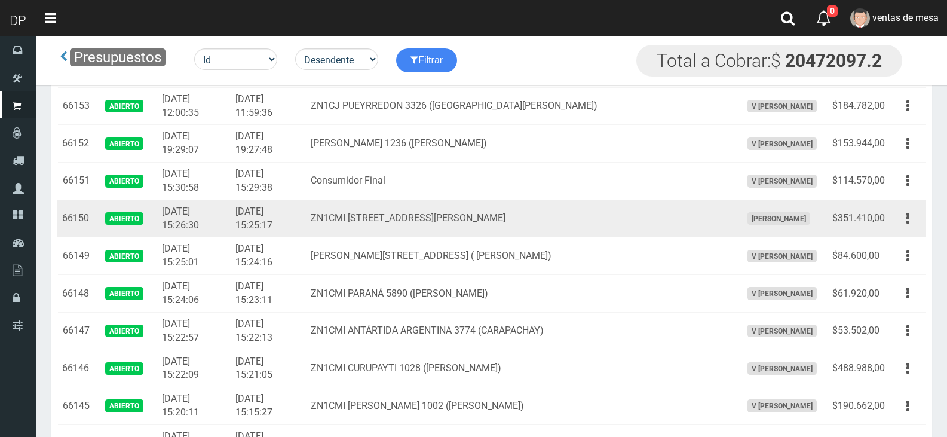
click at [895, 221] on button "button" at bounding box center [907, 218] width 27 height 21
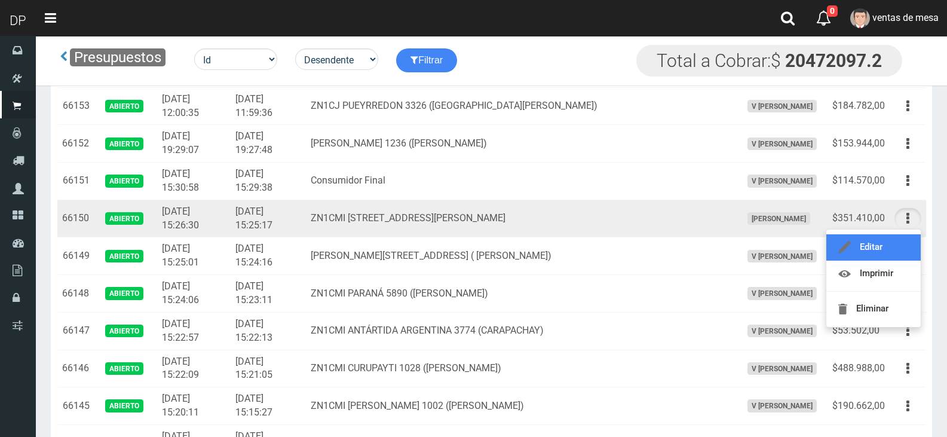
click at [883, 250] on link "Editar" at bounding box center [873, 247] width 94 height 26
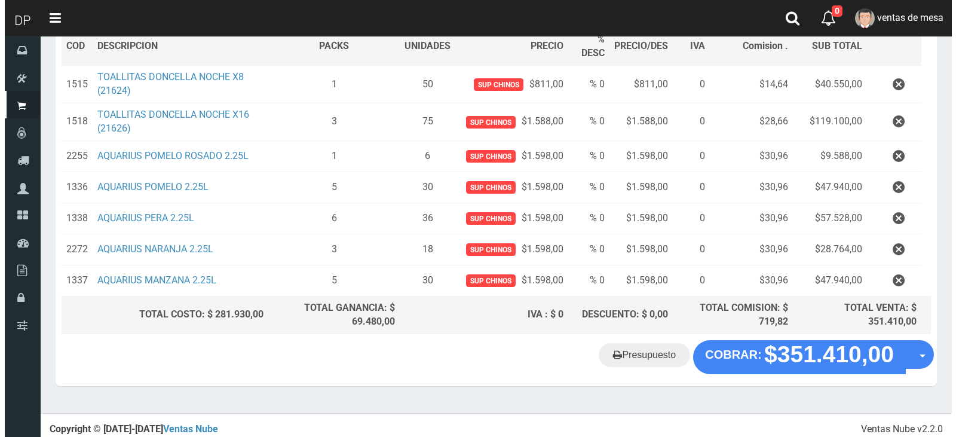
scroll to position [195, 0]
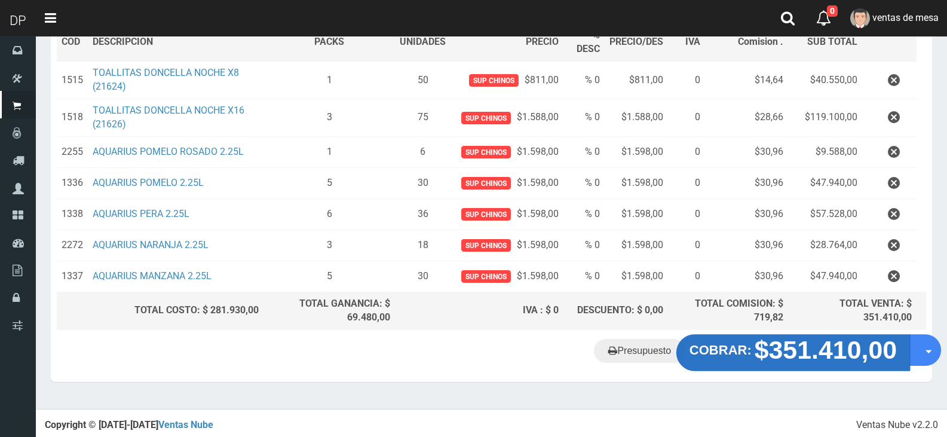
click at [784, 347] on strong "$351.410,00" at bounding box center [825, 350] width 143 height 28
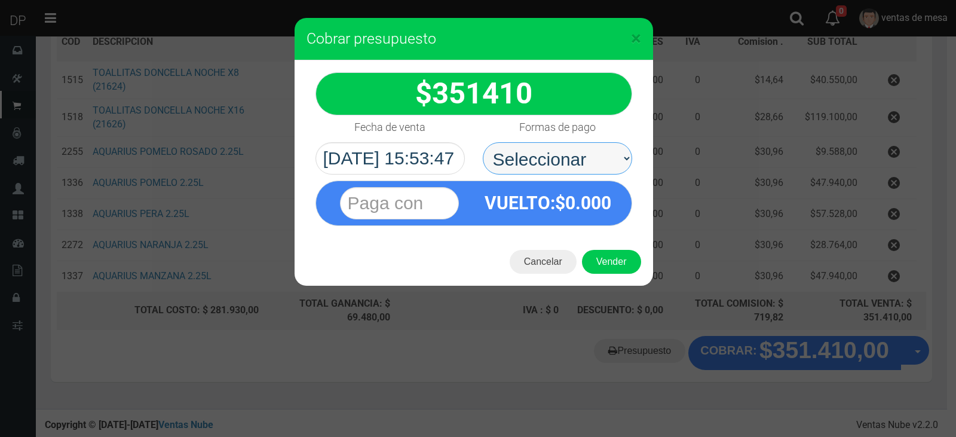
click at [545, 152] on select "Seleccionar Efectivo Tarjeta de Crédito Depósito Débito" at bounding box center [557, 158] width 149 height 32
click at [483, 142] on select "Seleccionar Efectivo Tarjeta de Crédito Depósito Débito" at bounding box center [557, 158] width 149 height 32
drag, startPoint x: 566, startPoint y: 162, endPoint x: 567, endPoint y: 174, distance: 11.4
click at [566, 165] on select "Seleccionar Efectivo Tarjeta de Crédito Depósito Débito" at bounding box center [557, 158] width 149 height 32
select select "Efectivo"
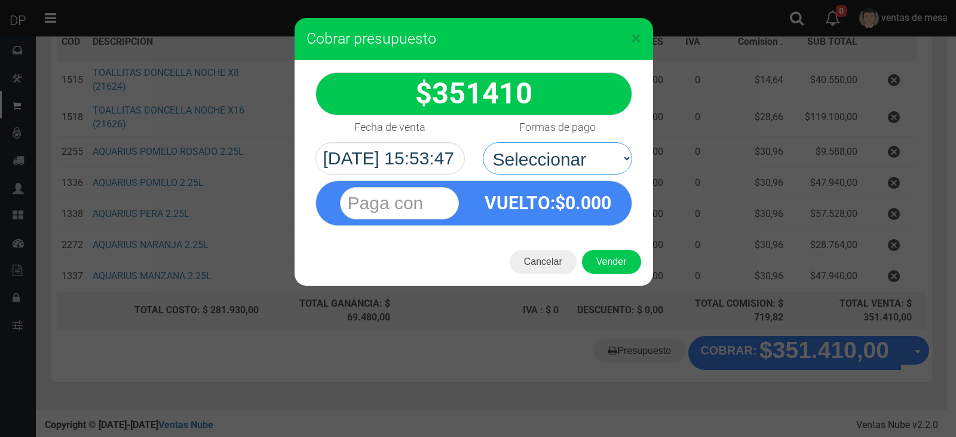
click at [483, 142] on select "Seleccionar Efectivo Tarjeta de Crédito Depósito Débito" at bounding box center [557, 158] width 149 height 32
click at [604, 266] on button "Vender" at bounding box center [611, 262] width 59 height 24
